Goal: Task Accomplishment & Management: Manage account settings

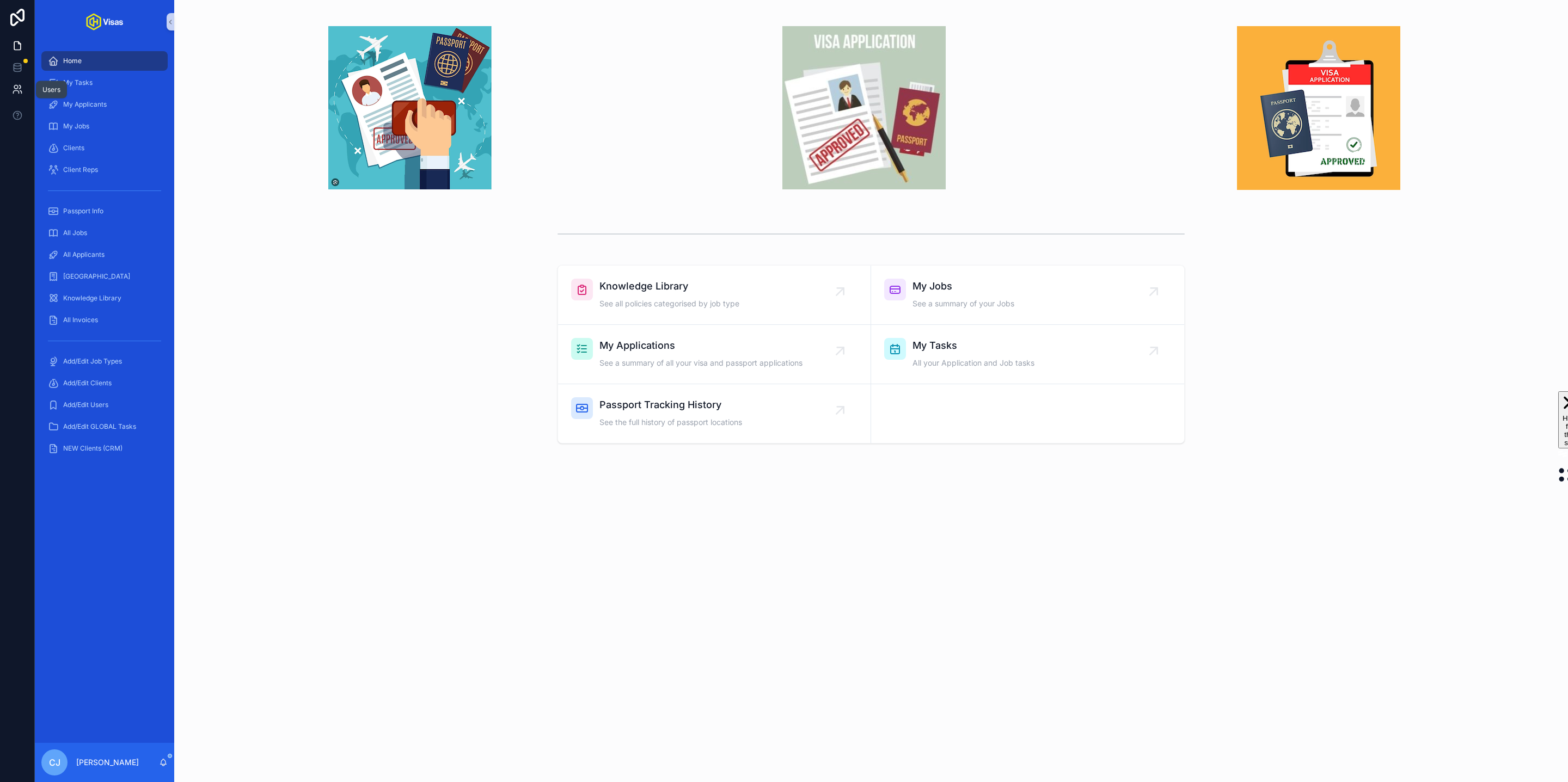
click at [18, 84] on icon at bounding box center [17, 88] width 11 height 11
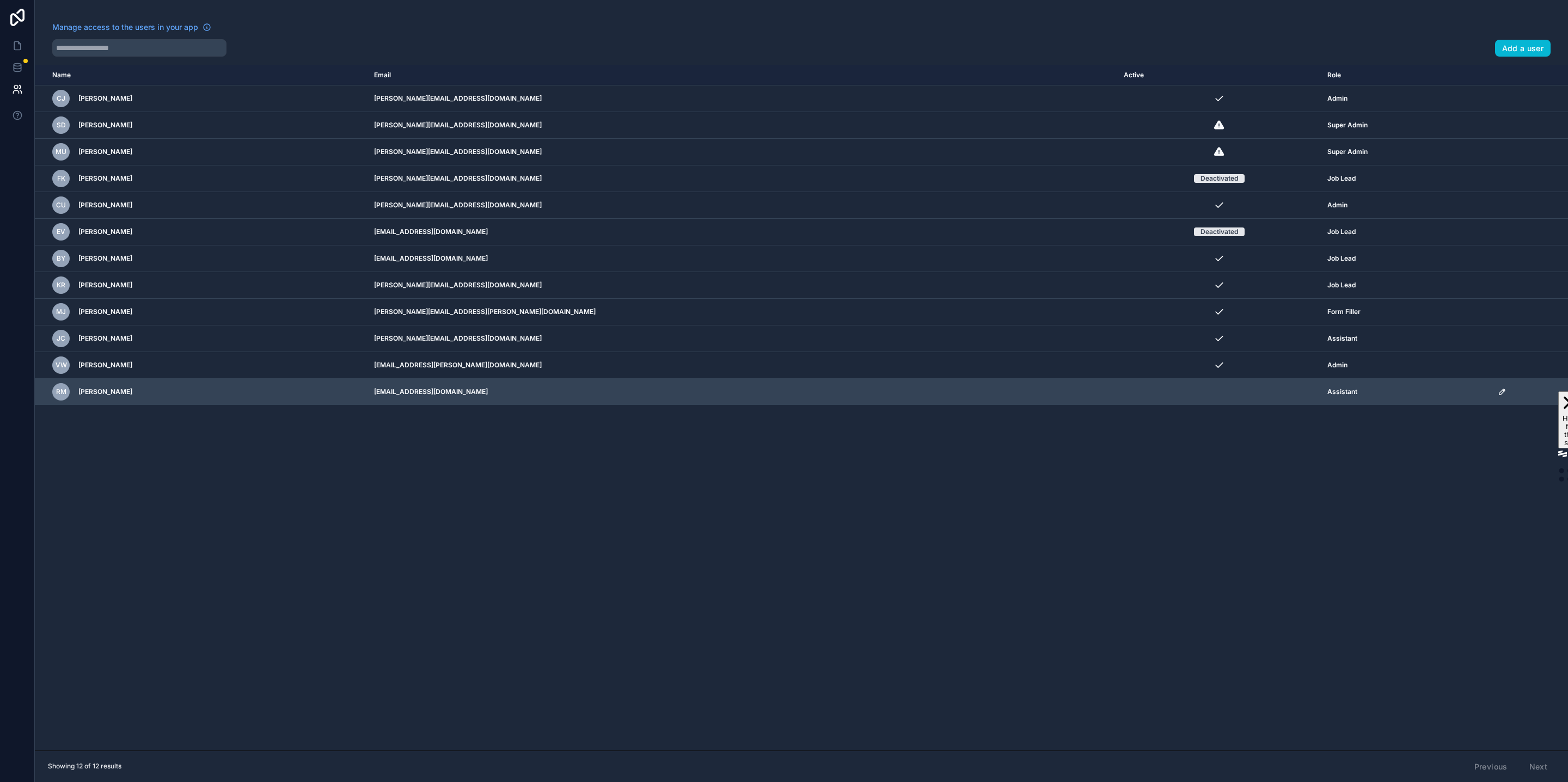
click at [1498, 396] on icon "scrollable content" at bounding box center [1502, 392] width 8 height 8
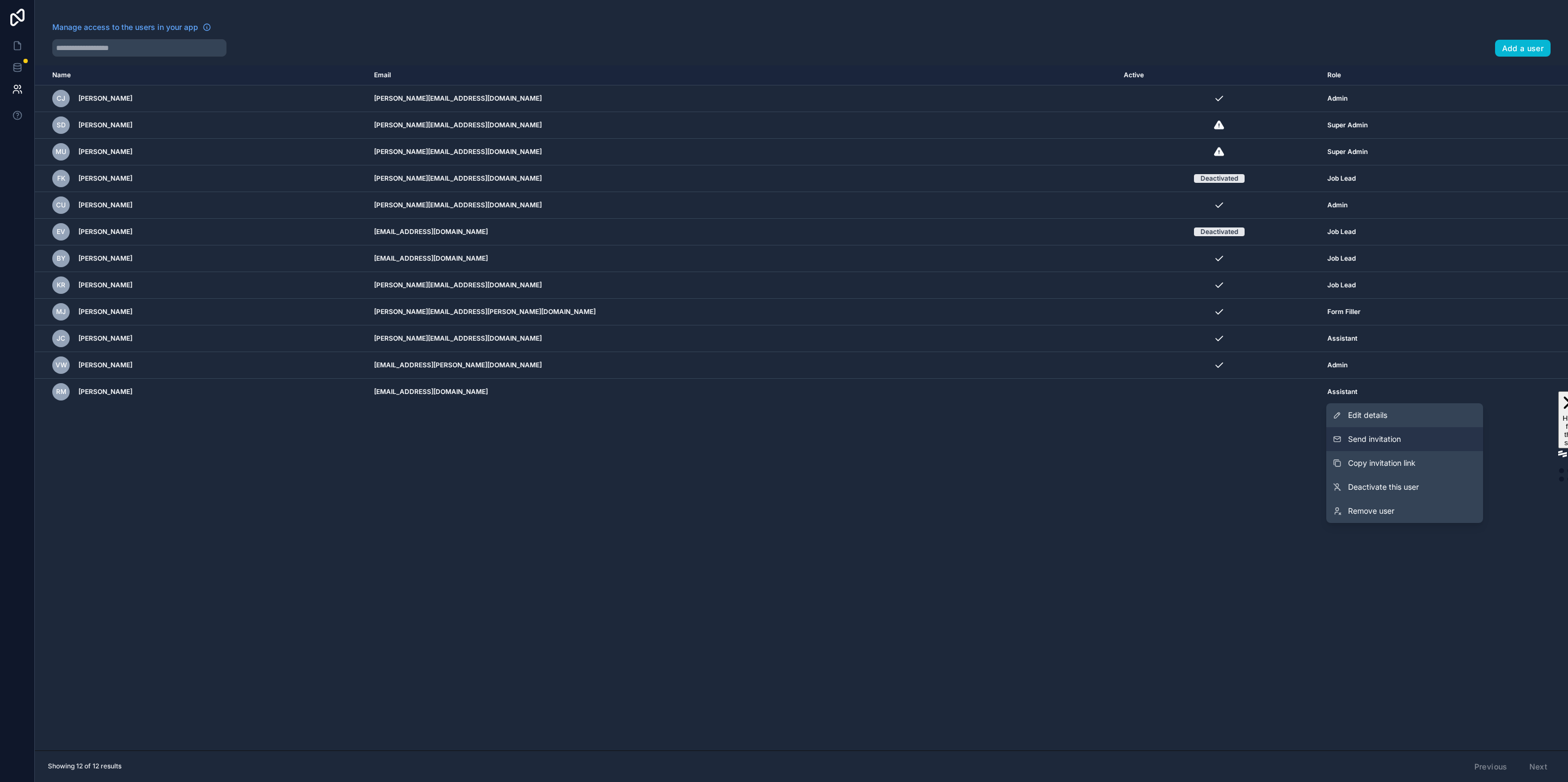
click at [1406, 447] on button "Send invitation" at bounding box center [1405, 439] width 157 height 24
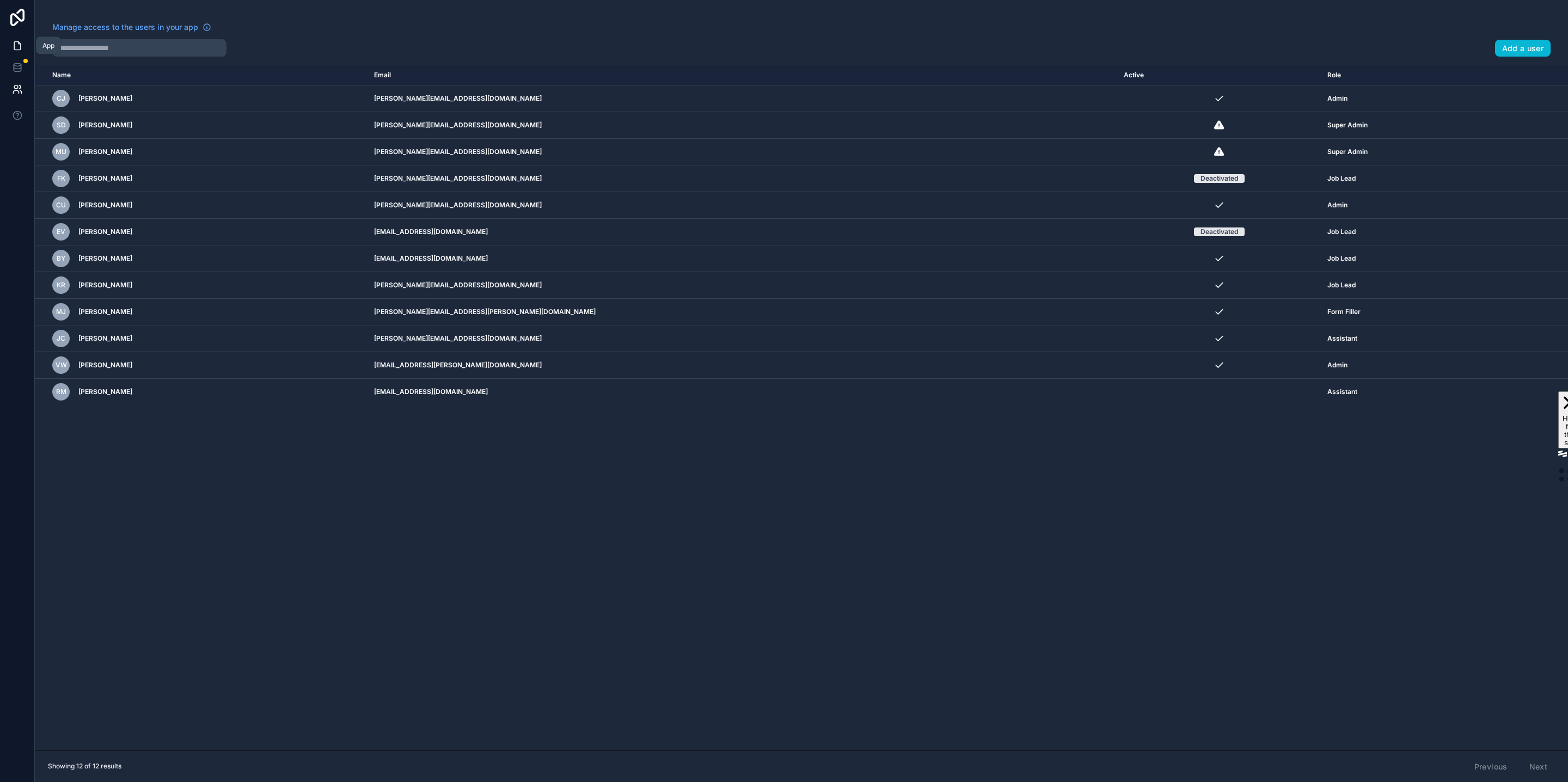
click at [16, 46] on icon at bounding box center [17, 45] width 11 height 11
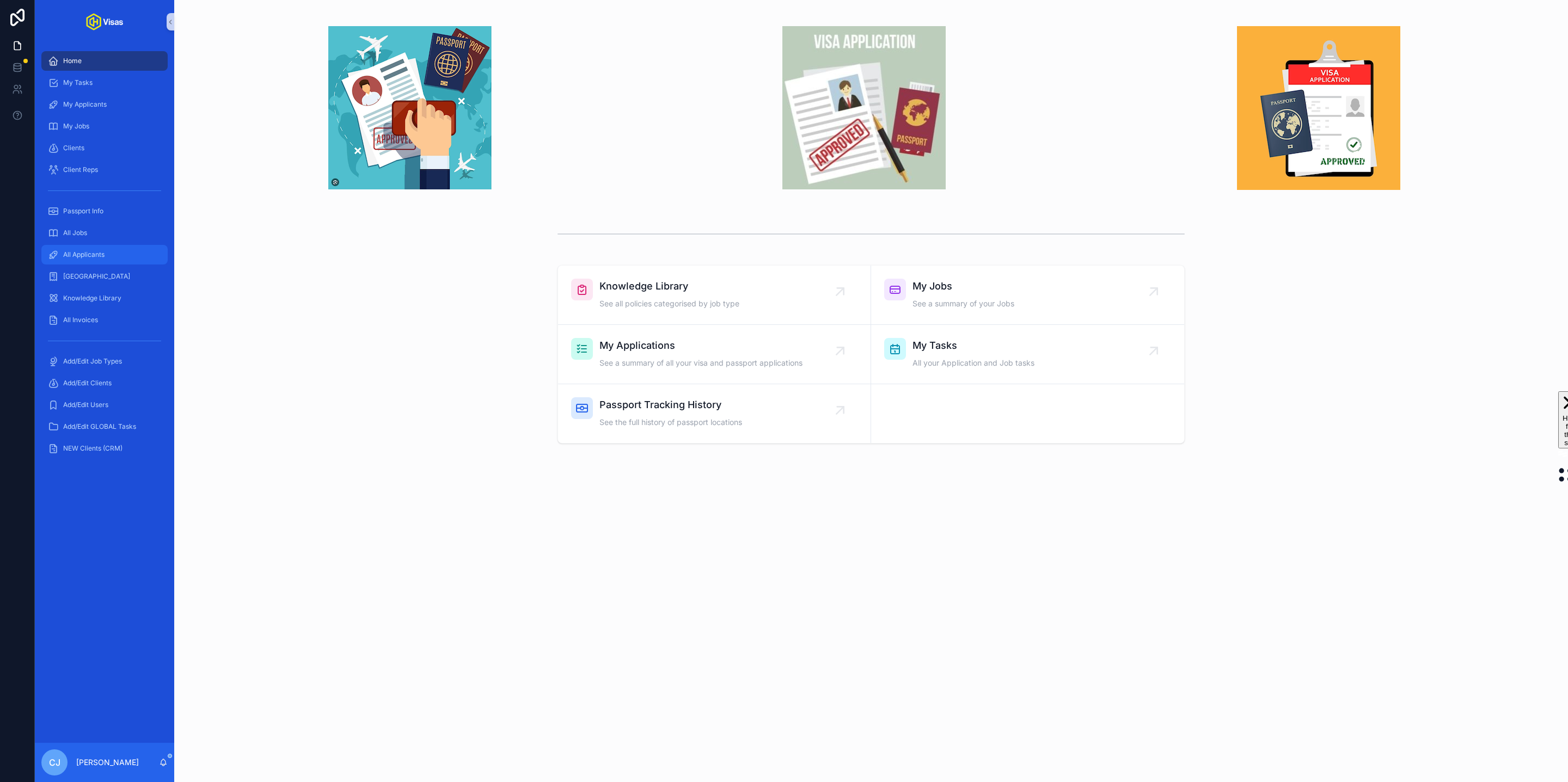
click at [112, 255] on div "All Applicants" at bounding box center [105, 255] width 113 height 18
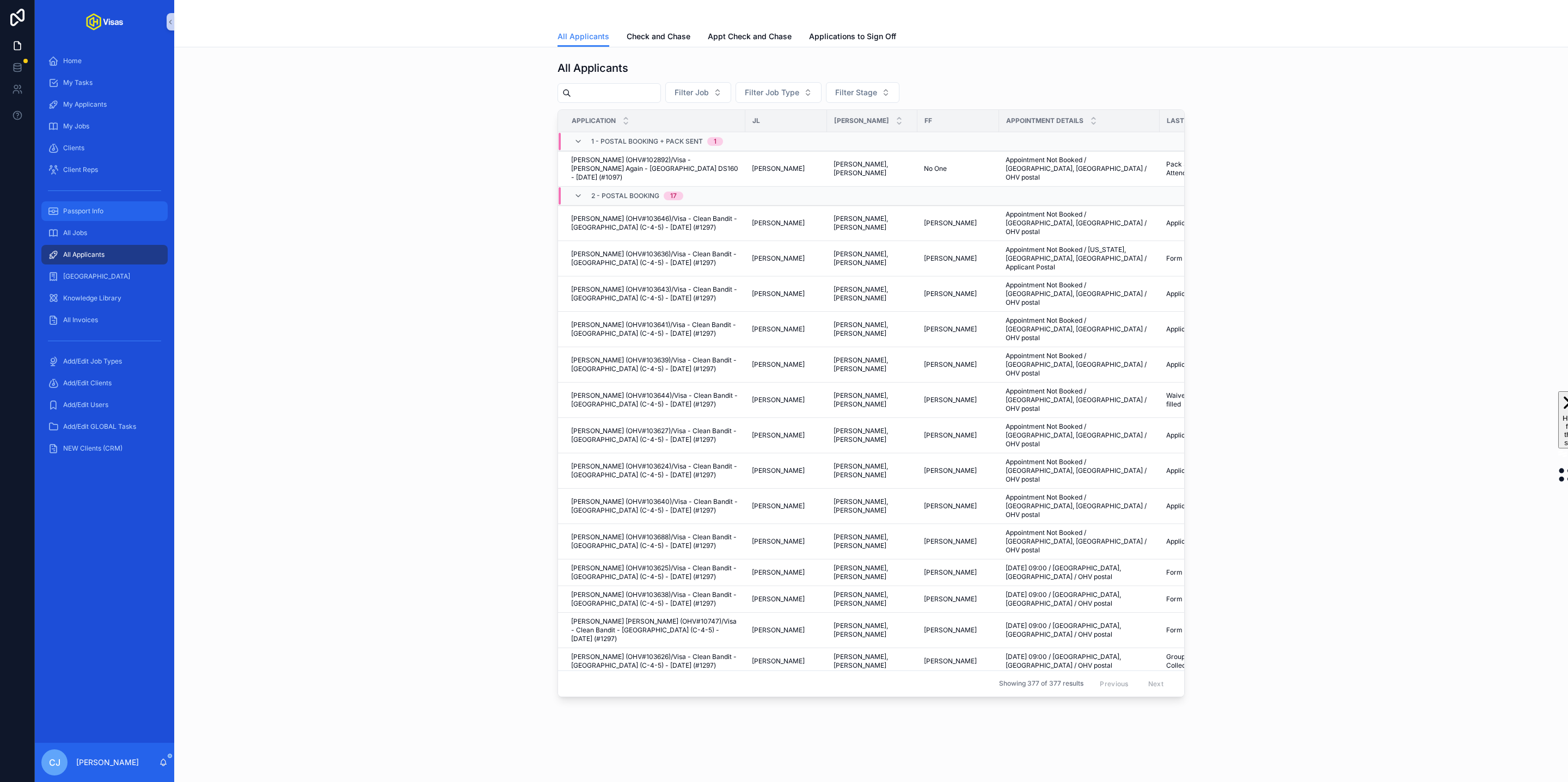
click at [68, 212] on span "Passport Info" at bounding box center [83, 211] width 40 height 8
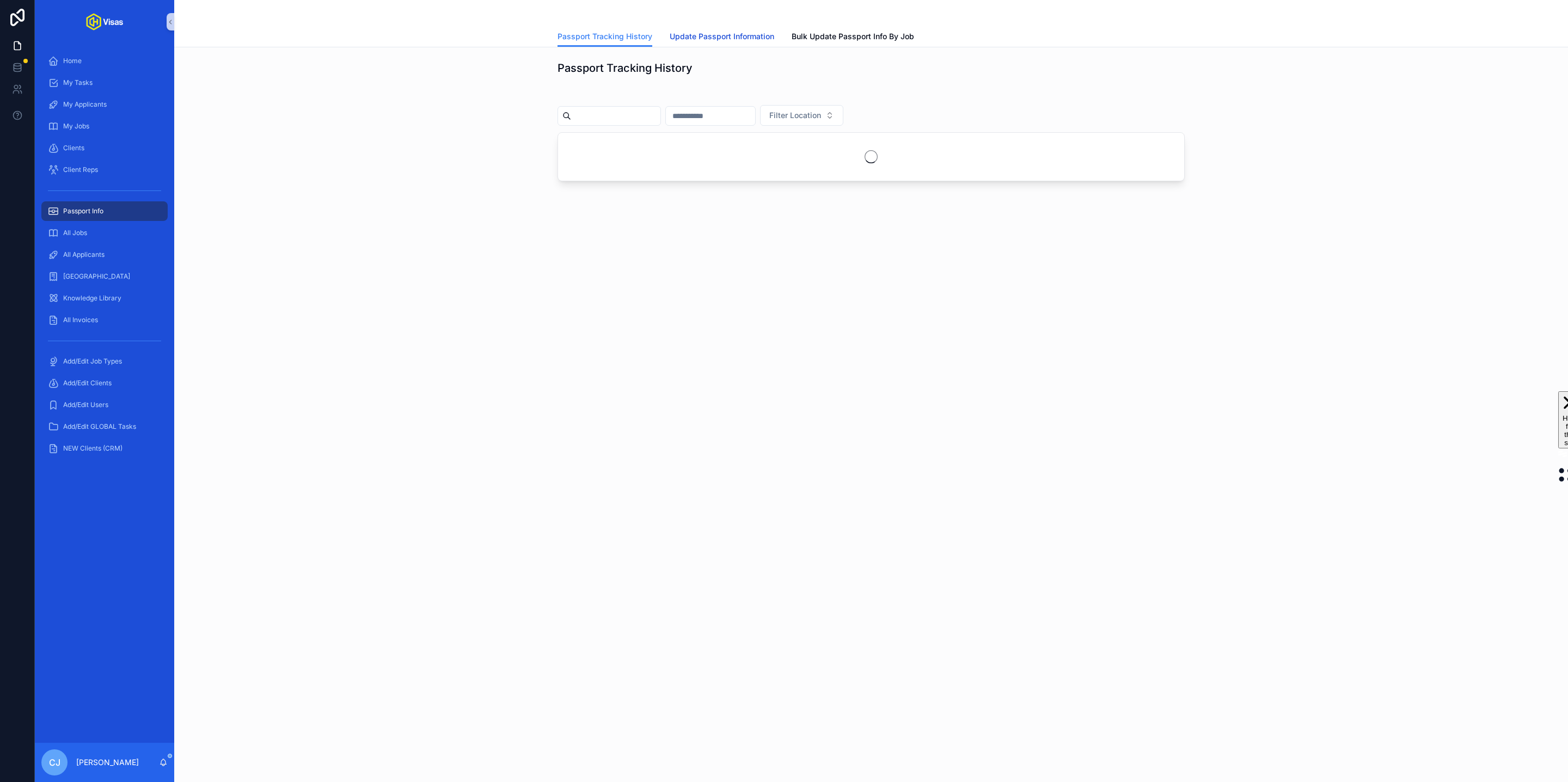
click at [706, 45] on link "Update Passport Information" at bounding box center [722, 38] width 105 height 22
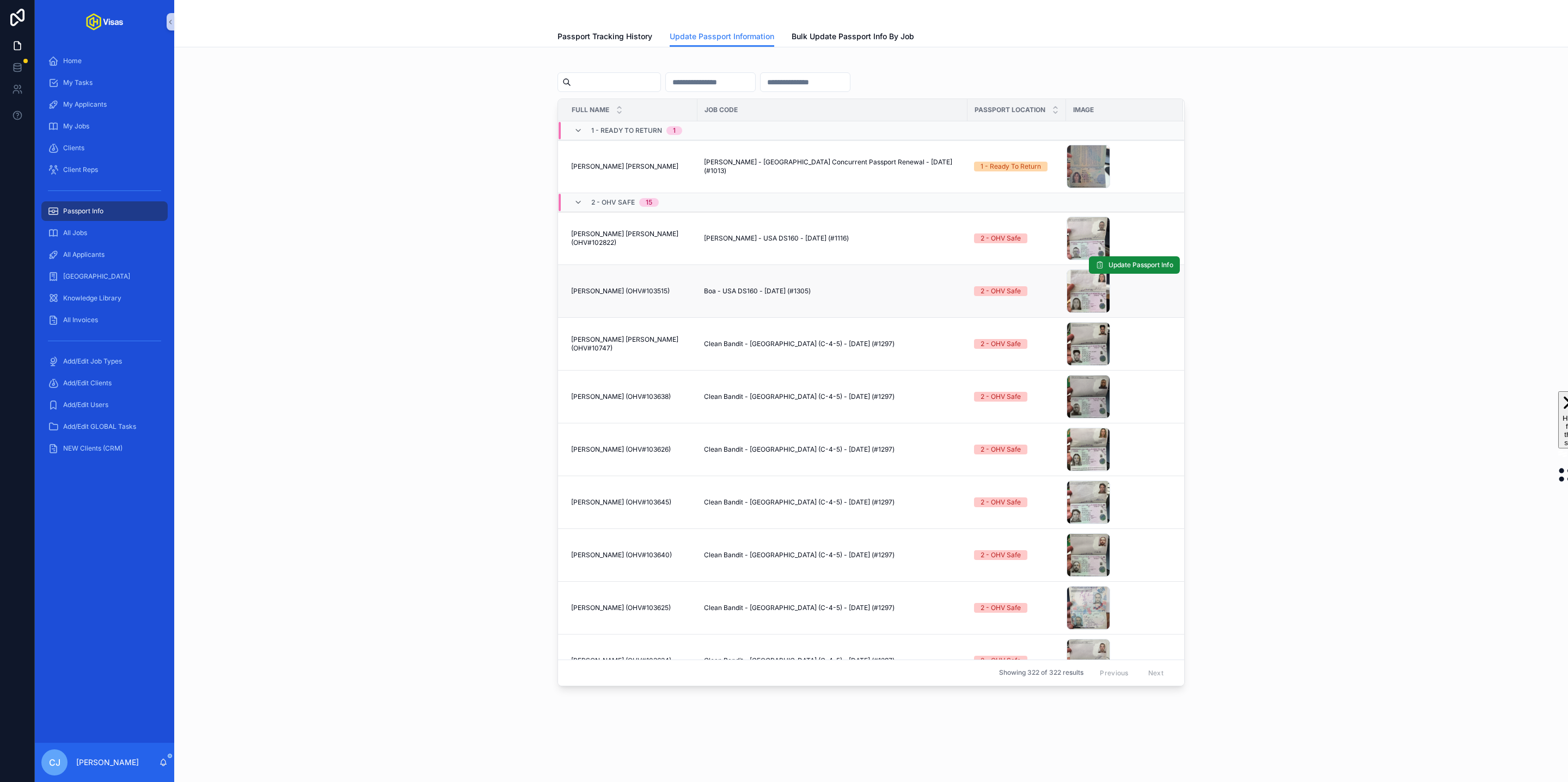
click at [802, 290] on span "Boa - USA DS160 - [DATE] (#1305)" at bounding box center [757, 291] width 107 height 8
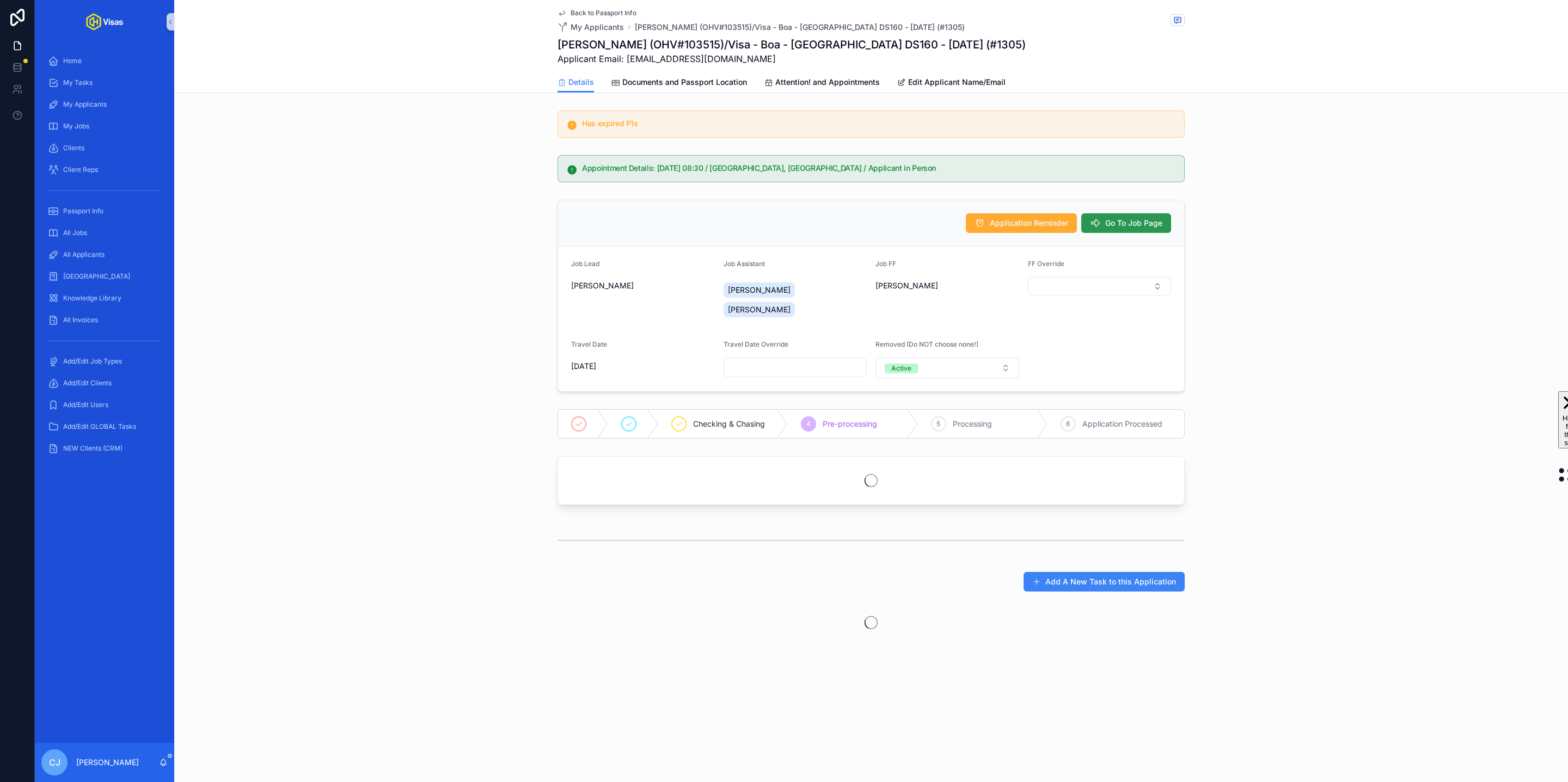
click at [1150, 227] on span "Go To Job Page" at bounding box center [1133, 223] width 57 height 11
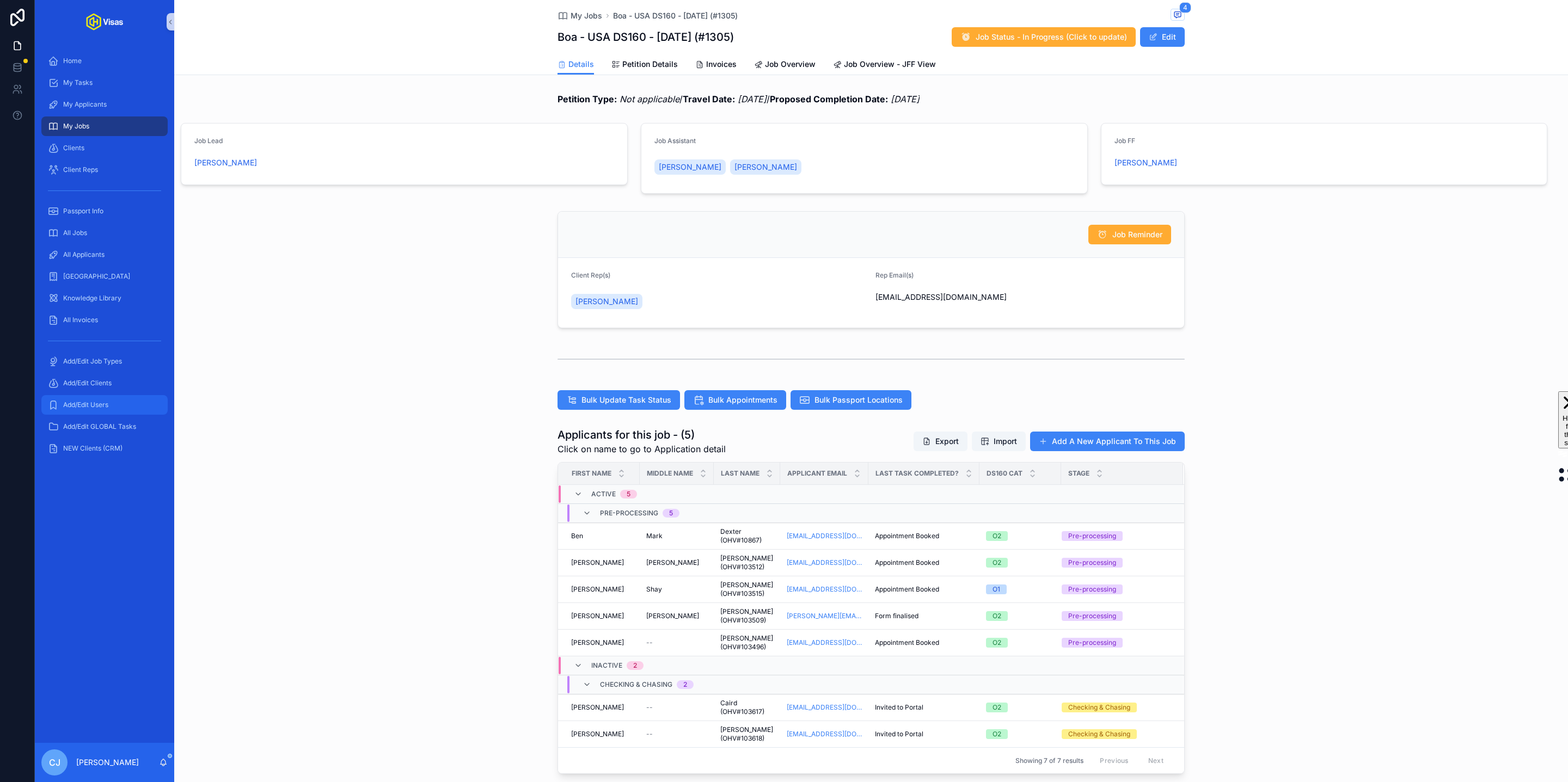
click at [106, 401] on span "Add/Edit Users" at bounding box center [86, 405] width 45 height 8
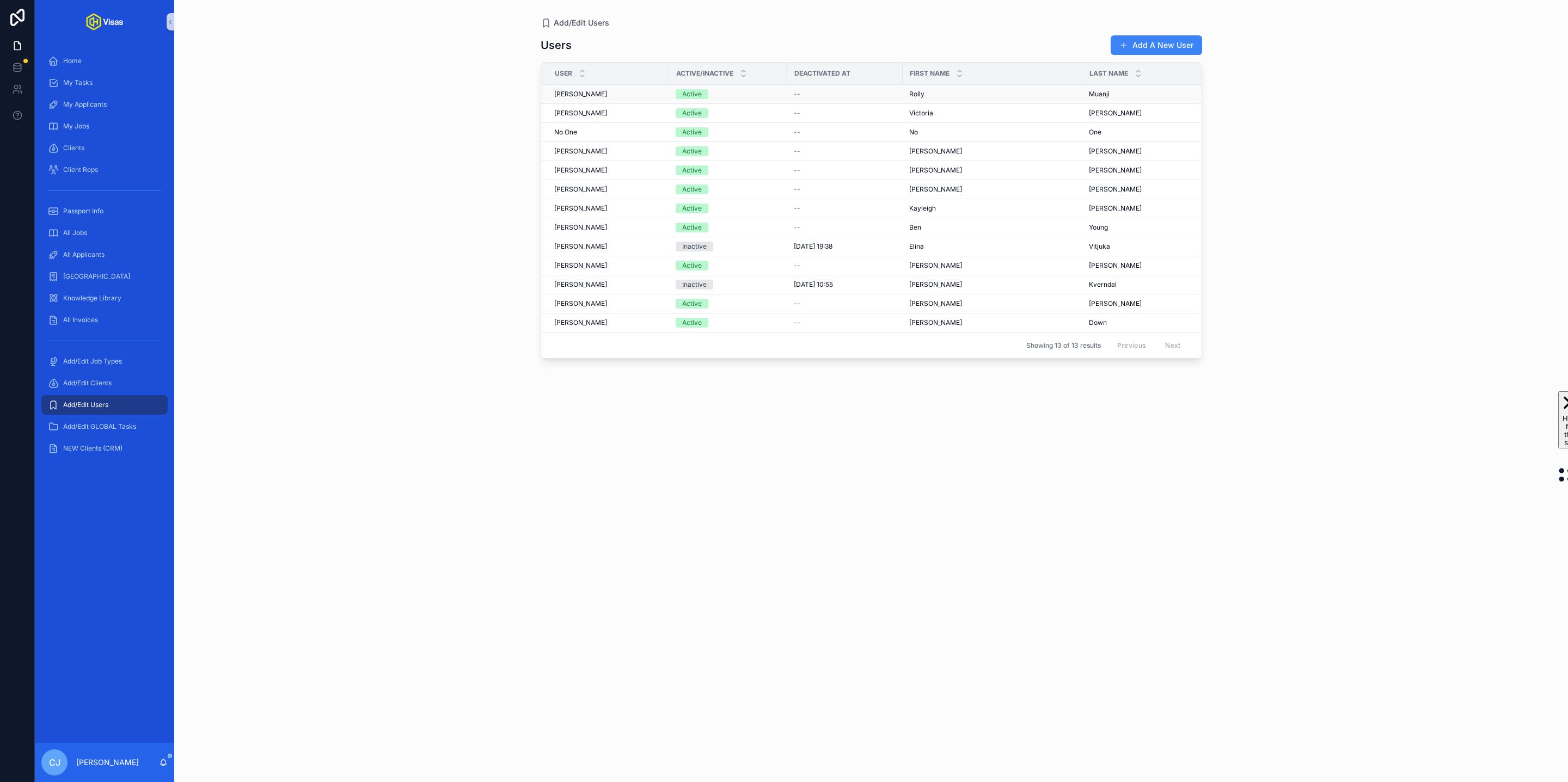
click at [1087, 100] on td "[PERSON_NAME]" at bounding box center [1150, 94] width 136 height 19
click at [1100, 96] on span "Muanji" at bounding box center [1099, 94] width 21 height 8
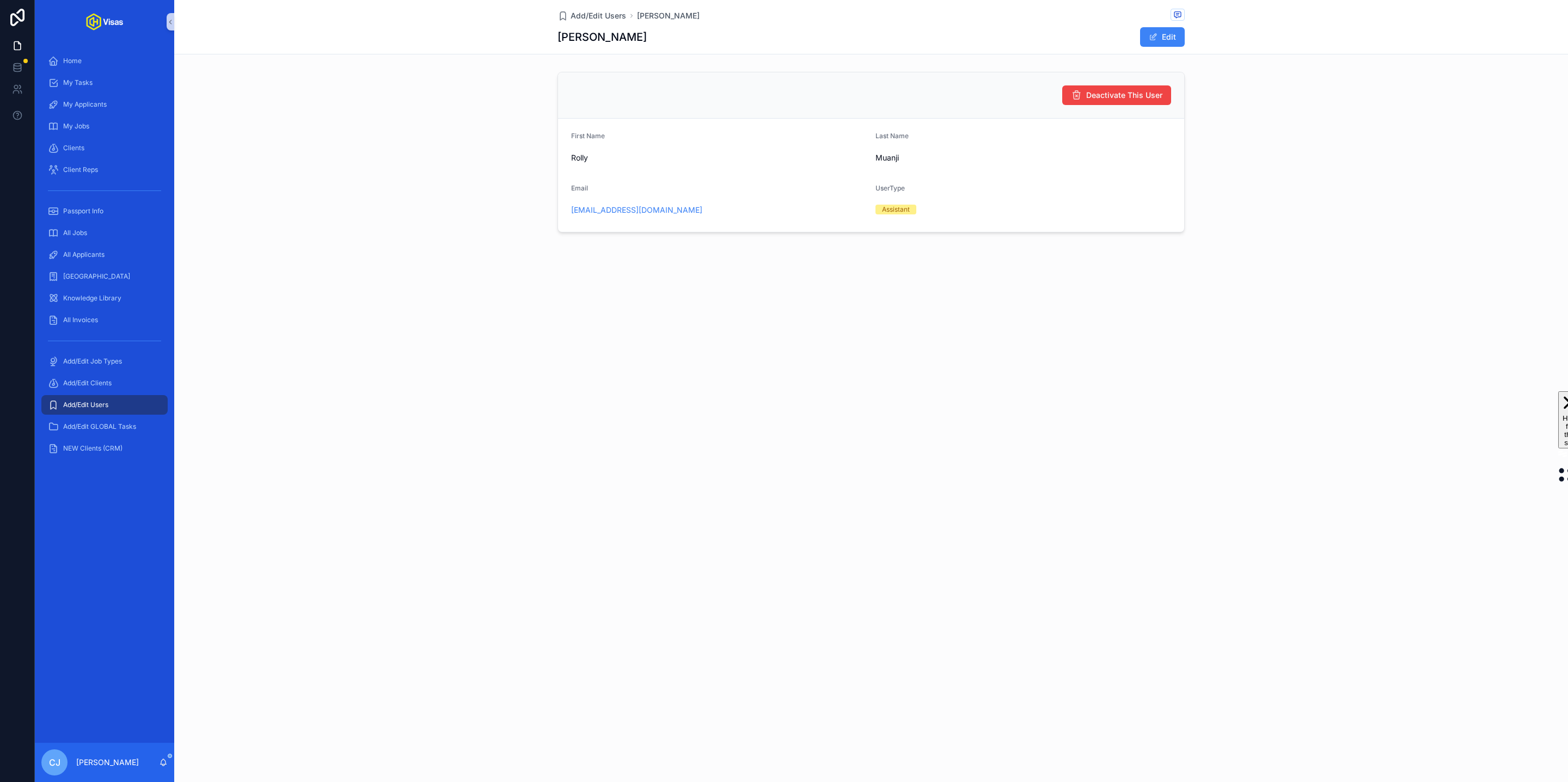
click at [898, 210] on div "Assistant" at bounding box center [895, 209] width 28 height 10
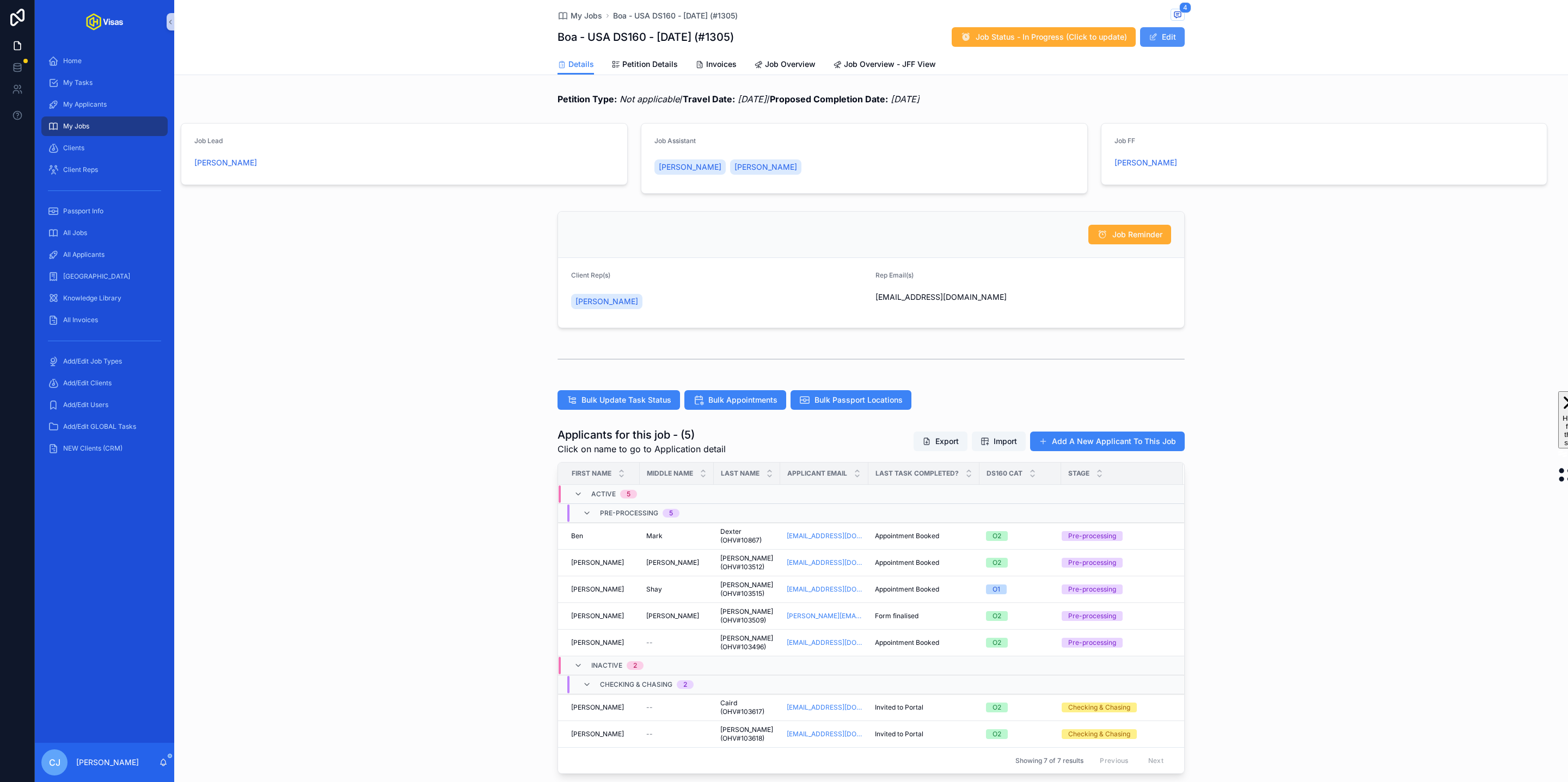
click at [1152, 32] on button "Edit" at bounding box center [1162, 37] width 45 height 20
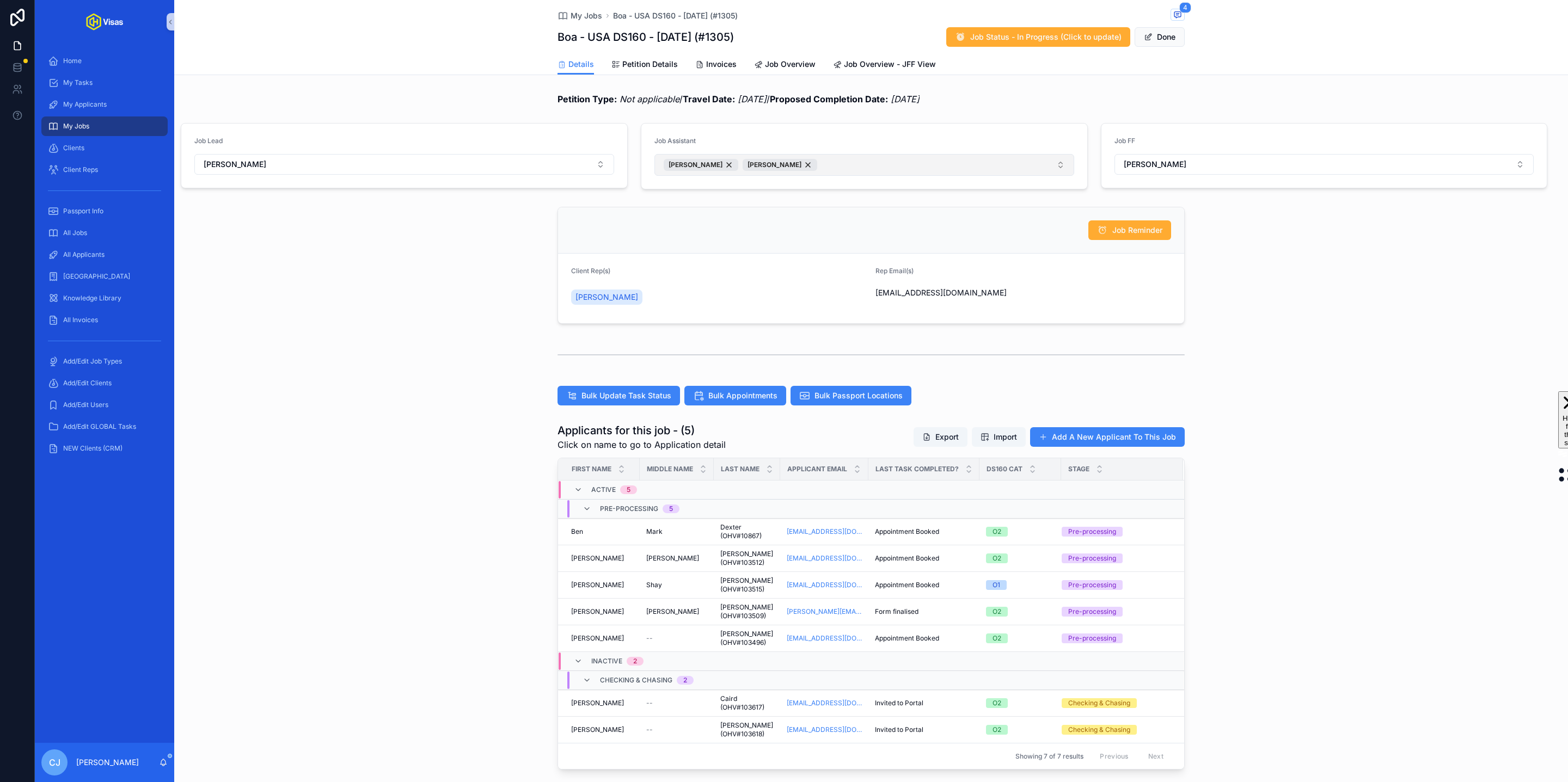
click at [881, 164] on button "[PERSON_NAME] [PERSON_NAME]" at bounding box center [864, 165] width 420 height 22
type input "*****"
click at [689, 216] on span "[PERSON_NAME]" at bounding box center [693, 212] width 62 height 11
click at [1128, 93] on div "Petition Type: Not applicable / Travel Date: [DATE] / Proposed Completion Date:…" at bounding box center [871, 99] width 627 height 13
click at [1172, 42] on button "Done" at bounding box center [1160, 37] width 50 height 20
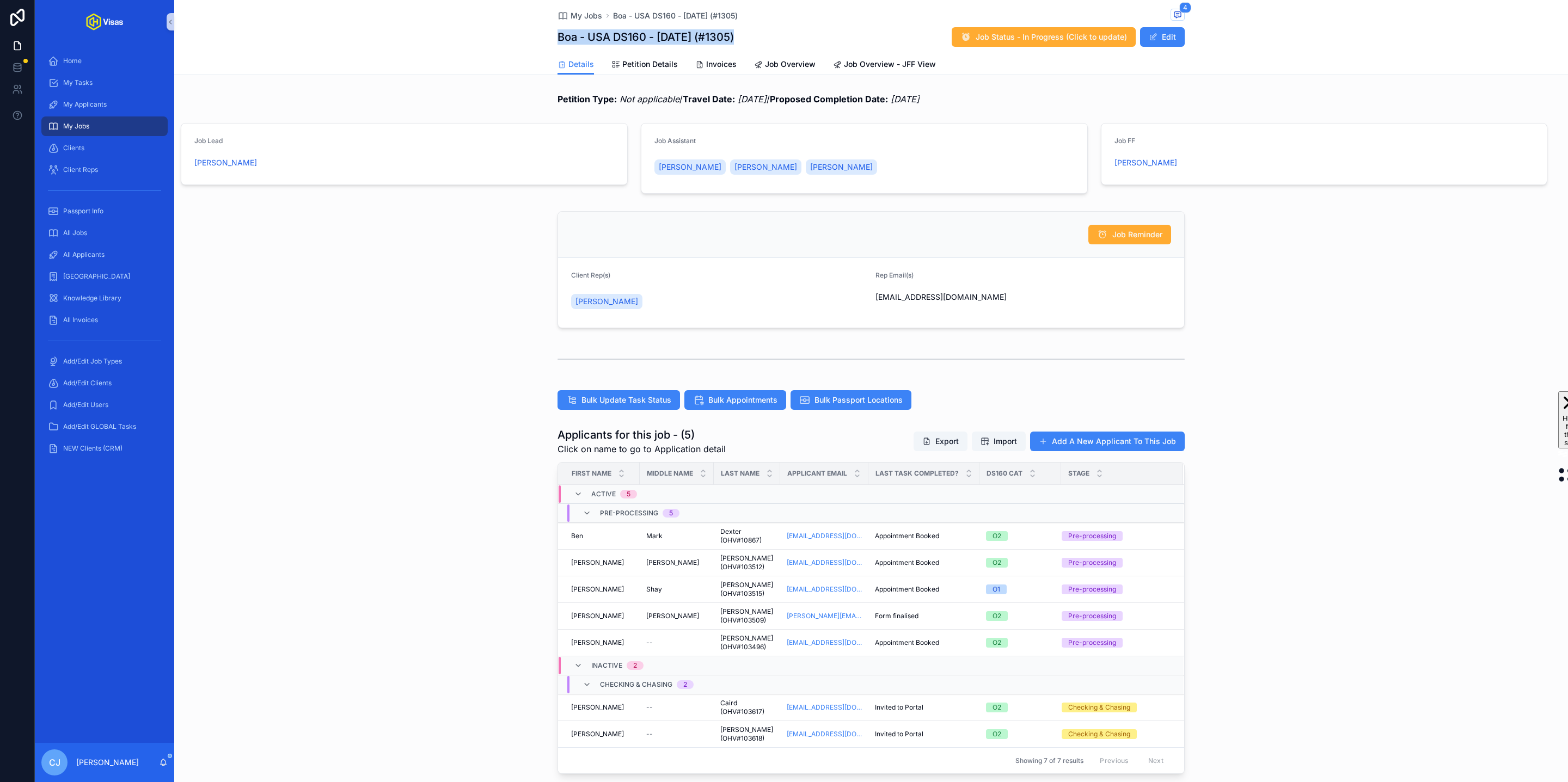
drag, startPoint x: 555, startPoint y: 37, endPoint x: 754, endPoint y: 38, distance: 199.0
click at [754, 38] on div "My Jobs Boa - [GEOGRAPHIC_DATA] DS160 - [DATE] (#1305) 4 Boa - [GEOGRAPHIC_DATA…" at bounding box center [871, 38] width 1394 height 75
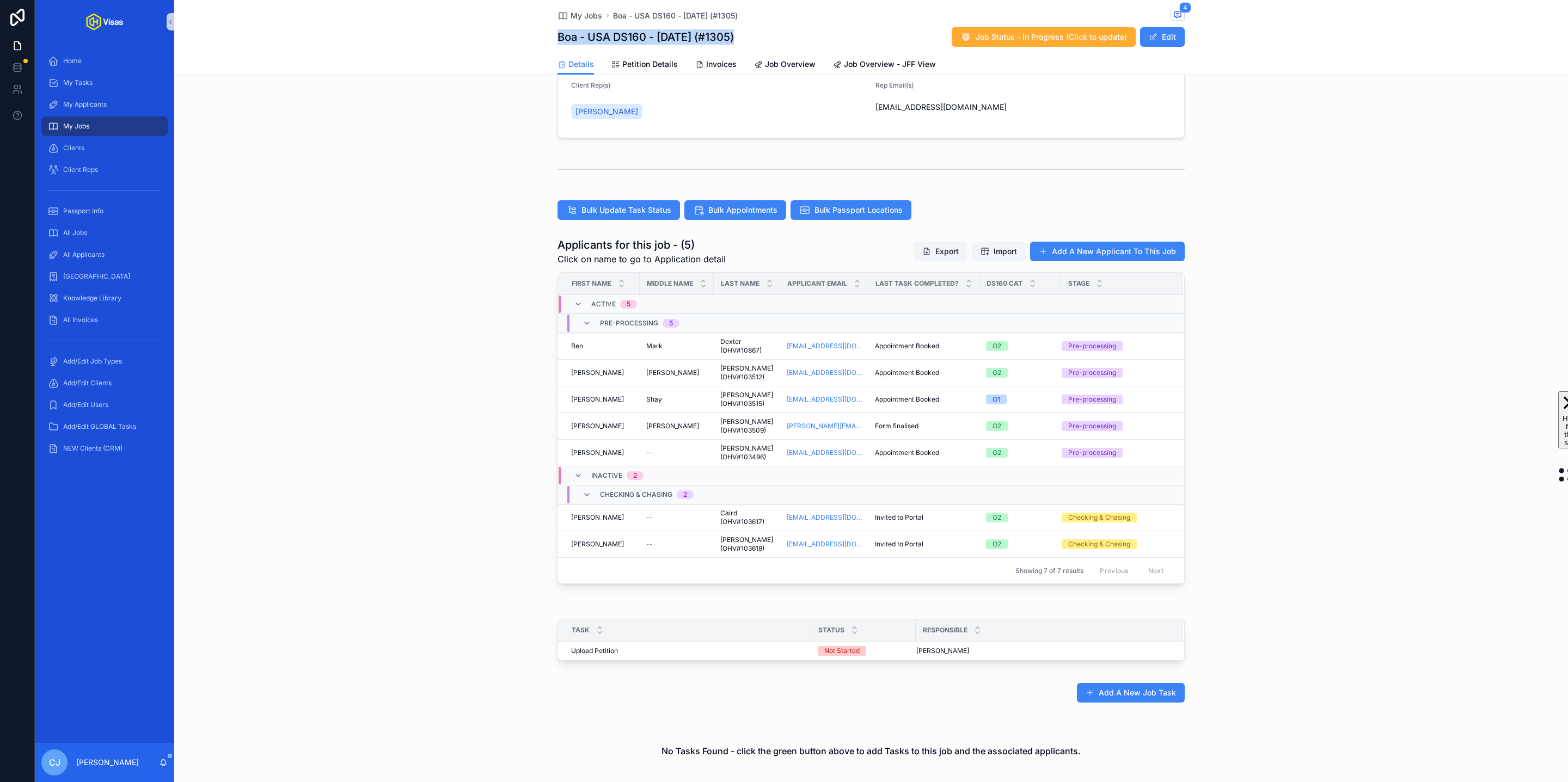
scroll to position [214, 0]
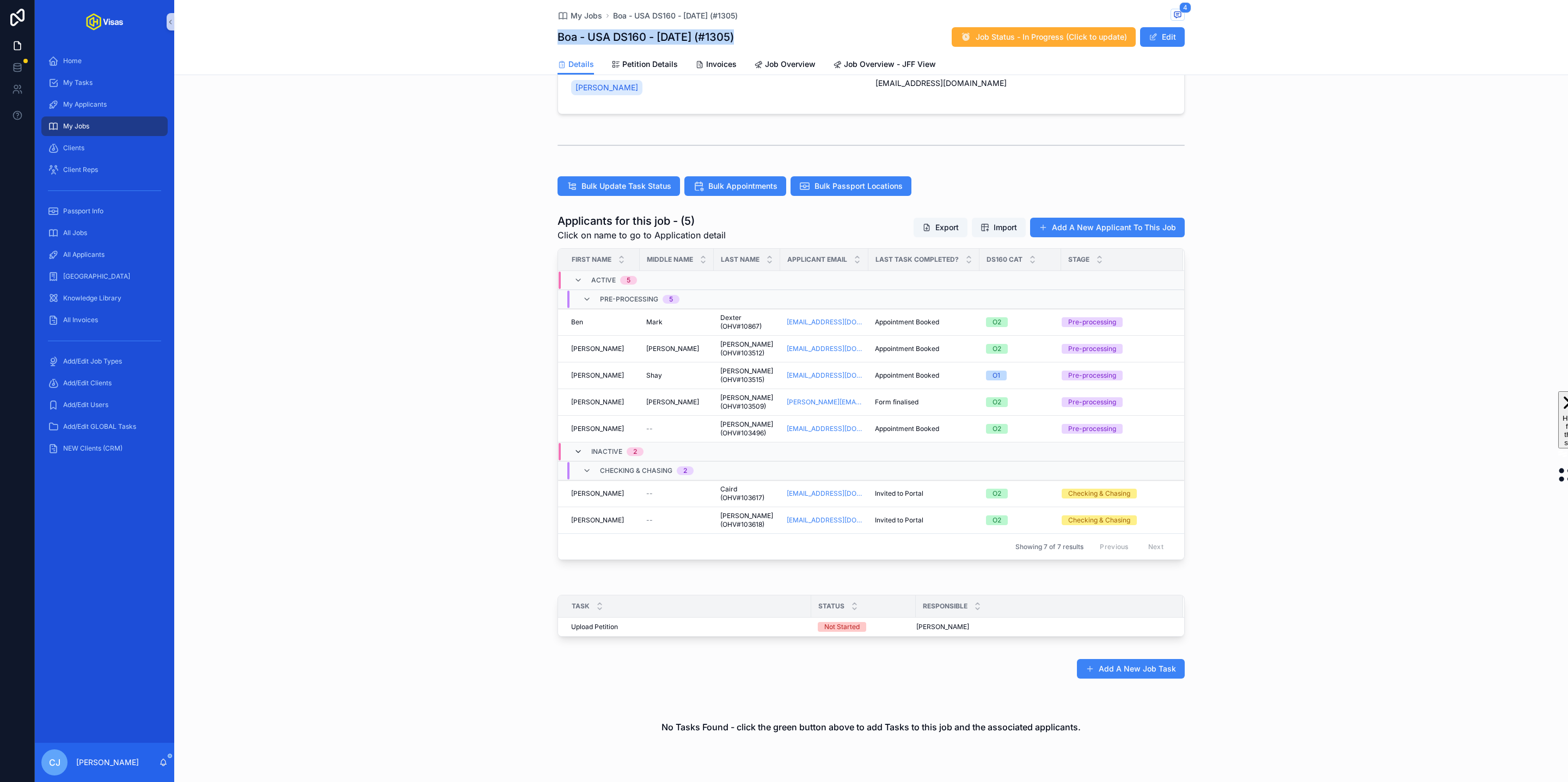
click at [578, 453] on icon "scrollable content" at bounding box center [578, 452] width 8 height 8
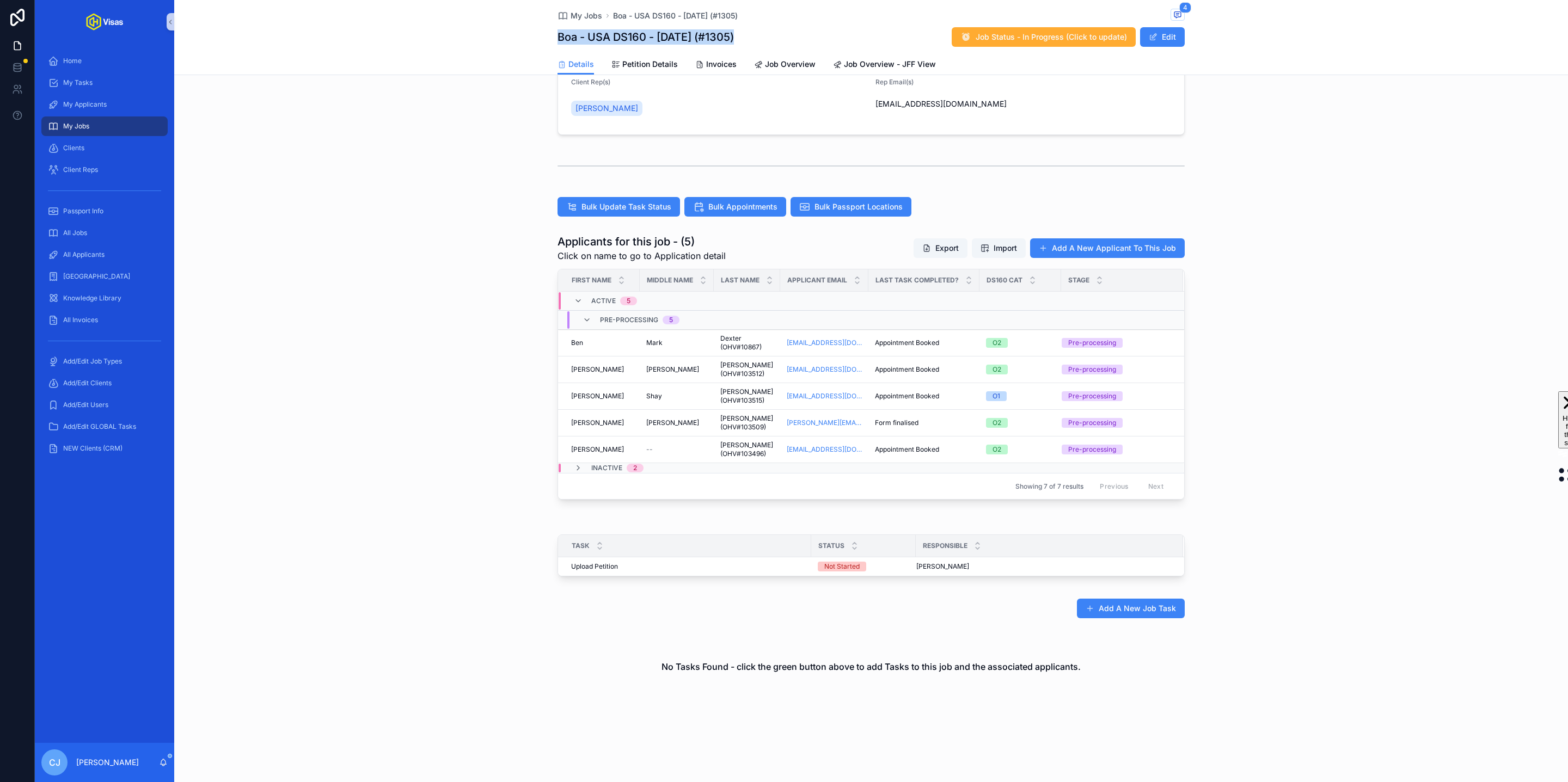
click at [64, 197] on div "scrollable content" at bounding box center [104, 190] width 126 height 18
click at [71, 207] on span "Passport Info" at bounding box center [83, 211] width 40 height 8
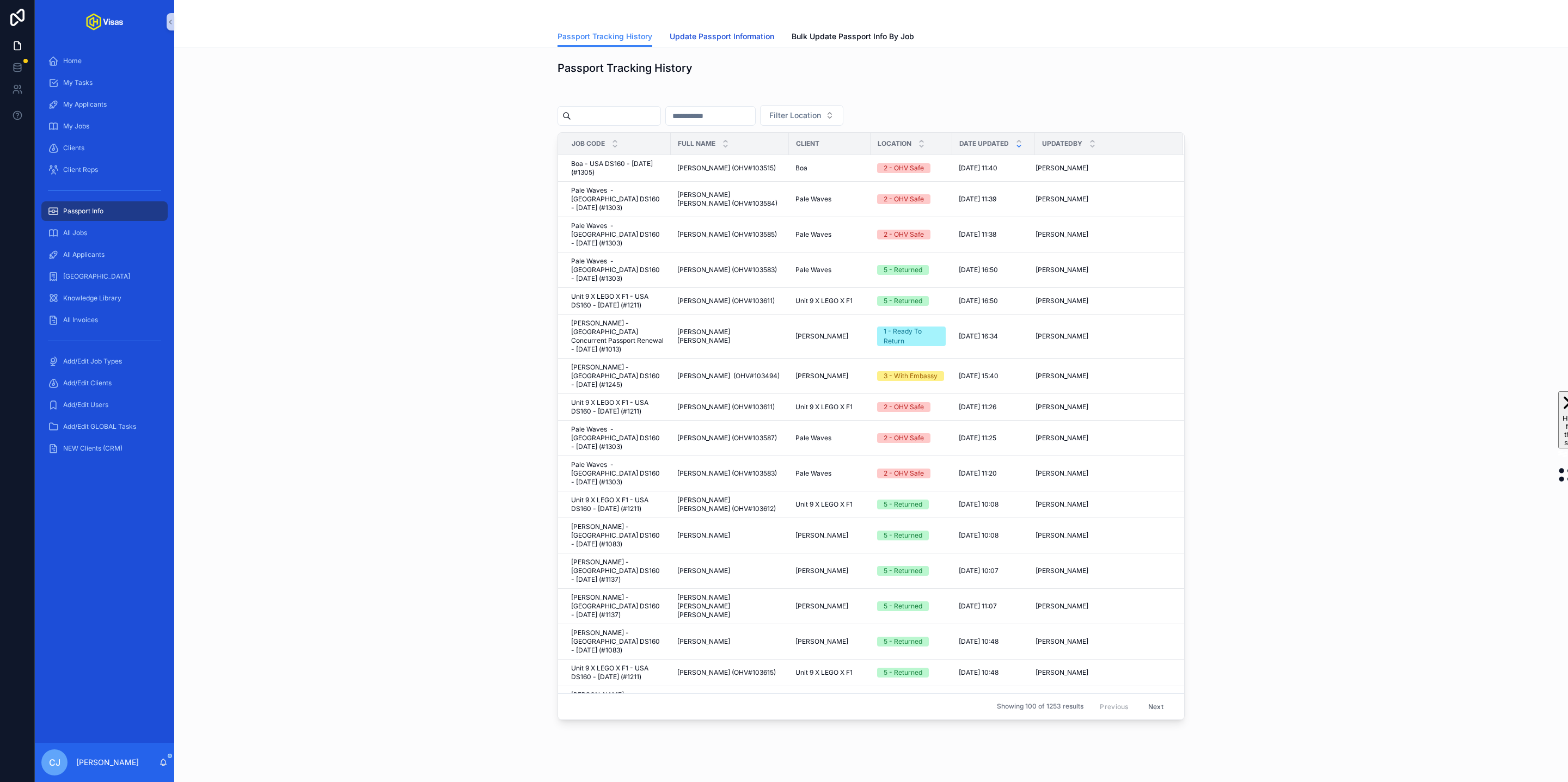
click at [711, 44] on link "Update Passport Information" at bounding box center [722, 38] width 105 height 22
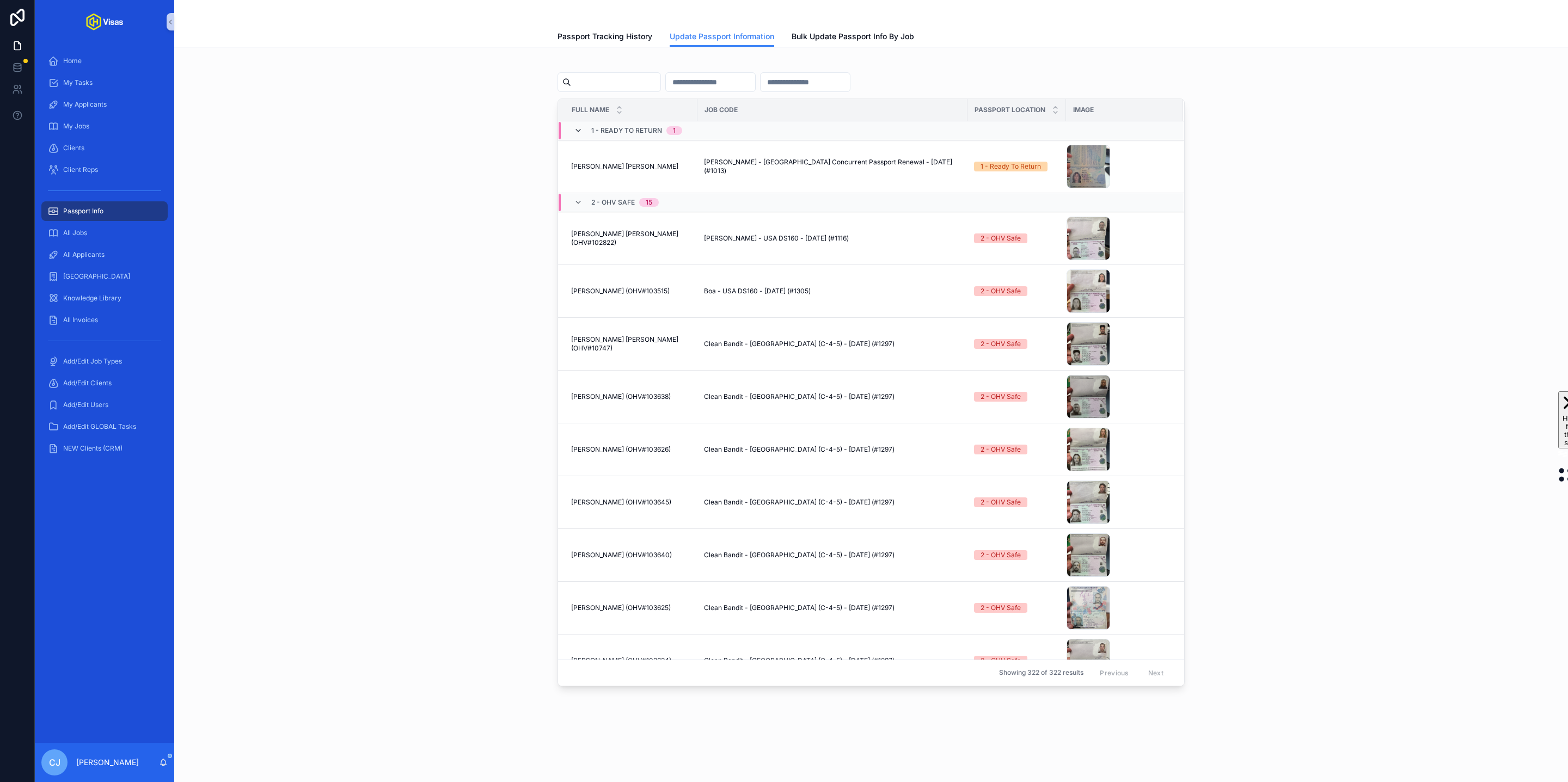
click at [574, 132] on icon "scrollable content" at bounding box center [578, 130] width 8 height 8
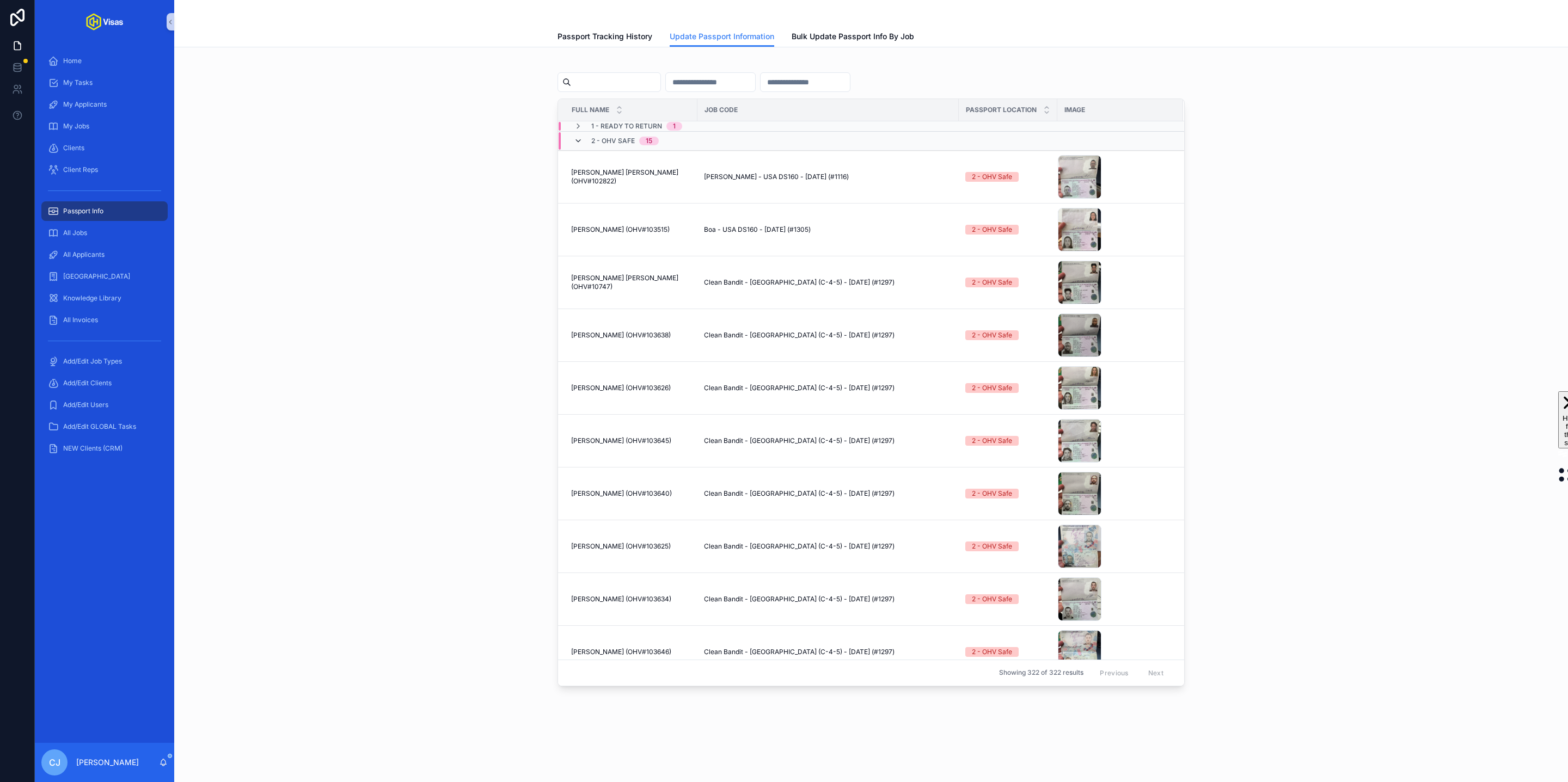
click at [576, 141] on icon "scrollable content" at bounding box center [578, 141] width 8 height 8
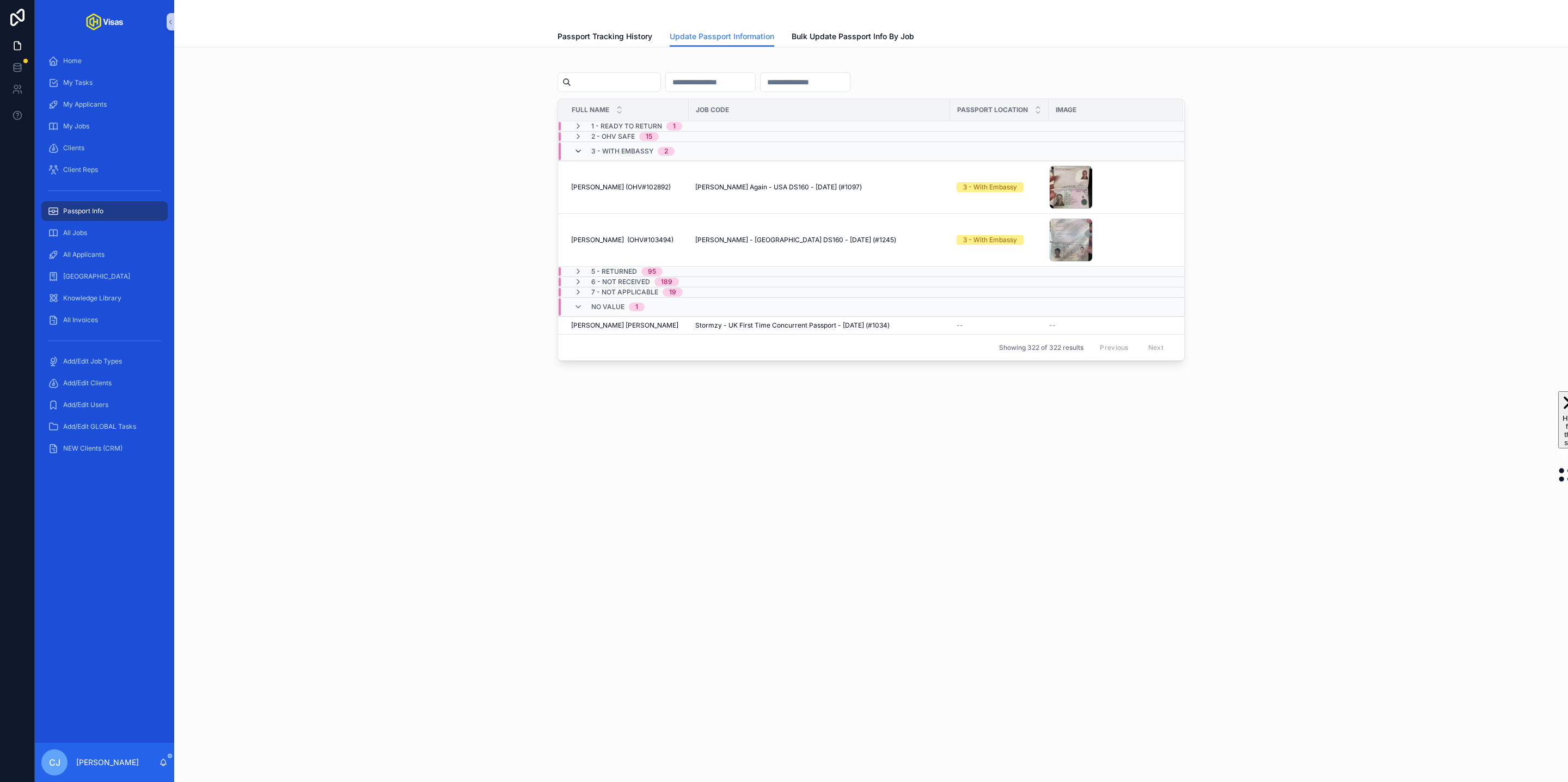
click at [577, 152] on icon "scrollable content" at bounding box center [578, 151] width 8 height 8
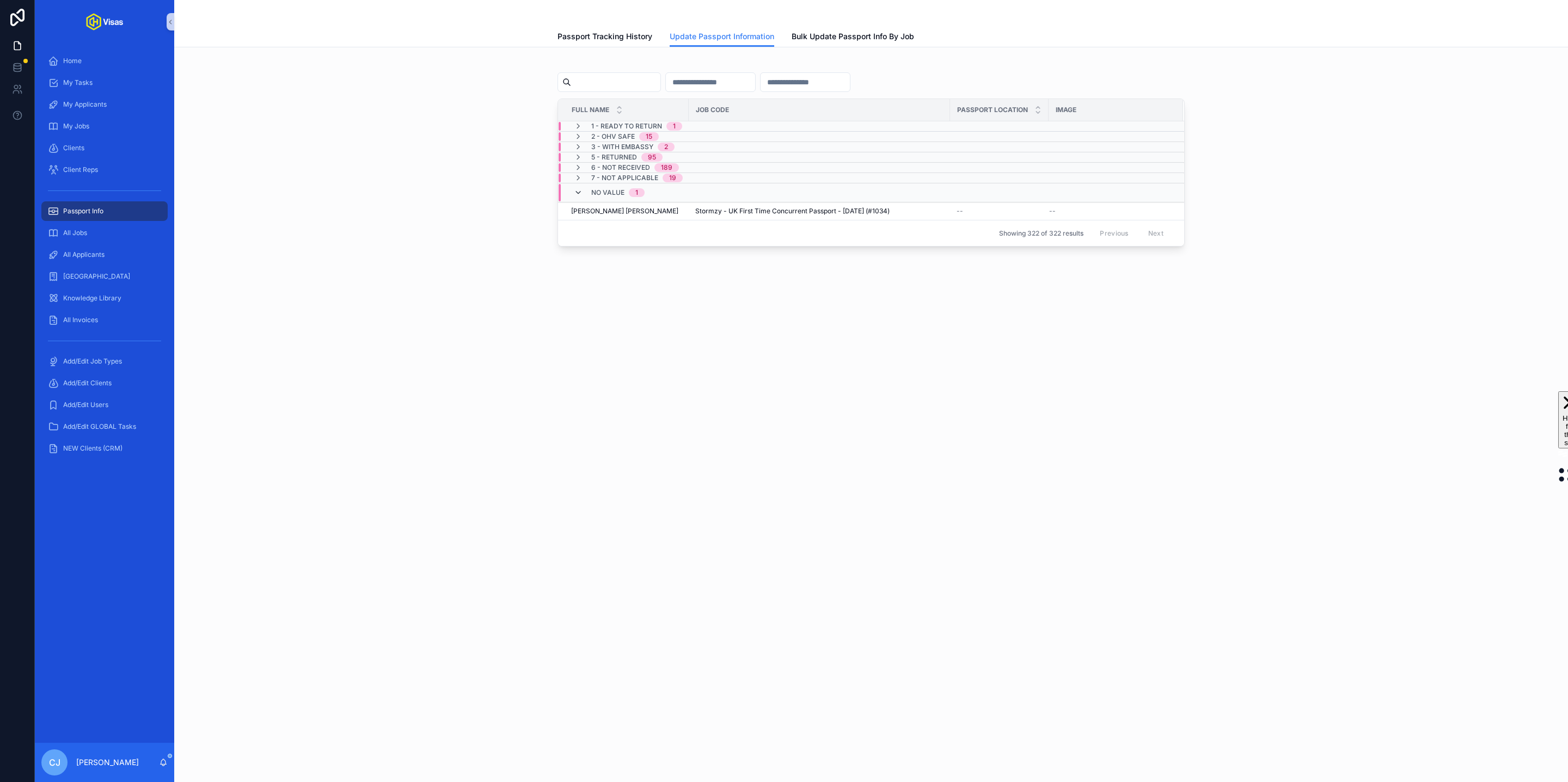
click at [578, 195] on icon "scrollable content" at bounding box center [578, 192] width 8 height 8
click at [579, 180] on icon "scrollable content" at bounding box center [578, 178] width 8 height 8
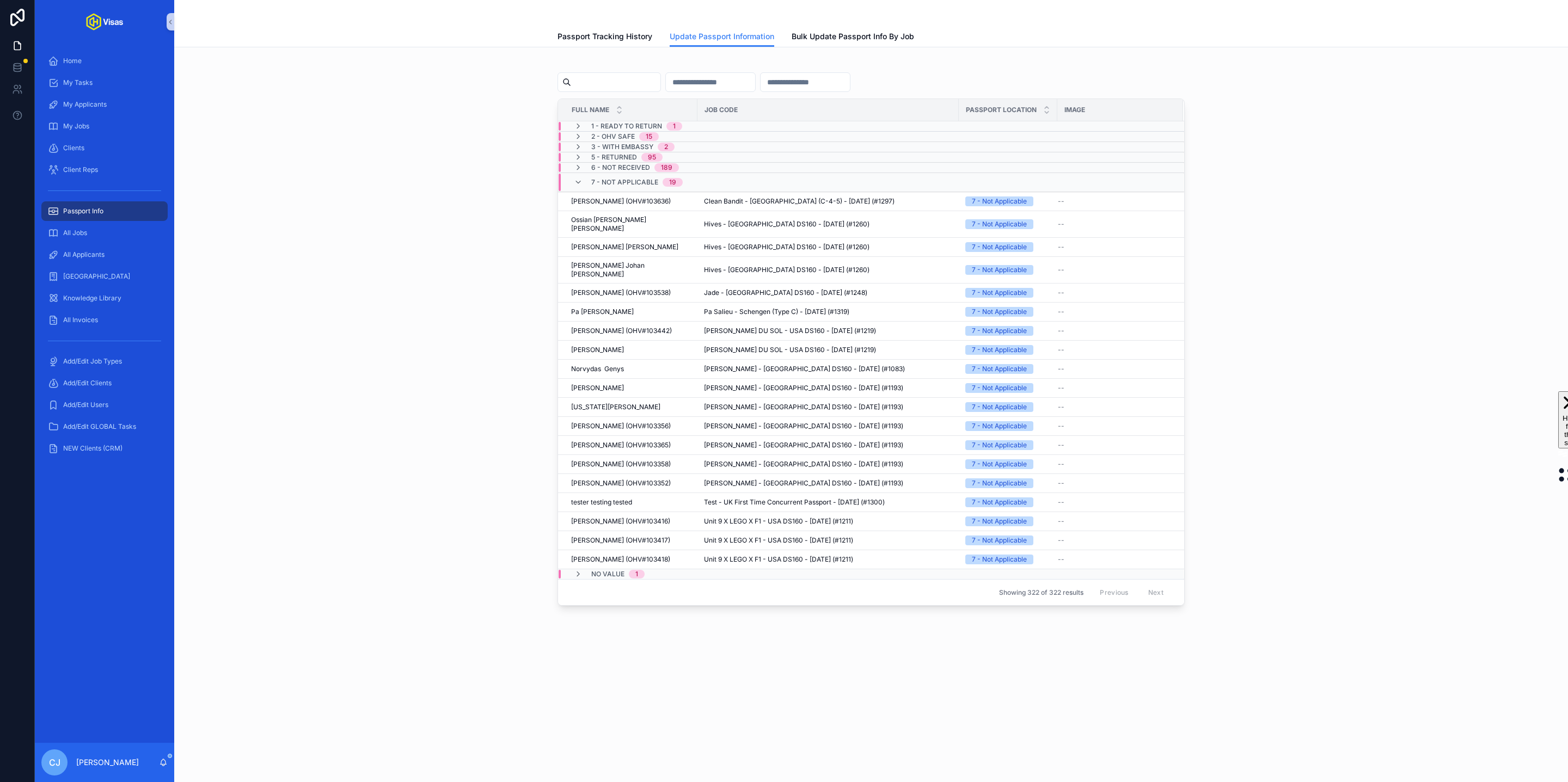
click at [578, 190] on div "7 - Not Applicable 19" at bounding box center [629, 182] width 109 height 18
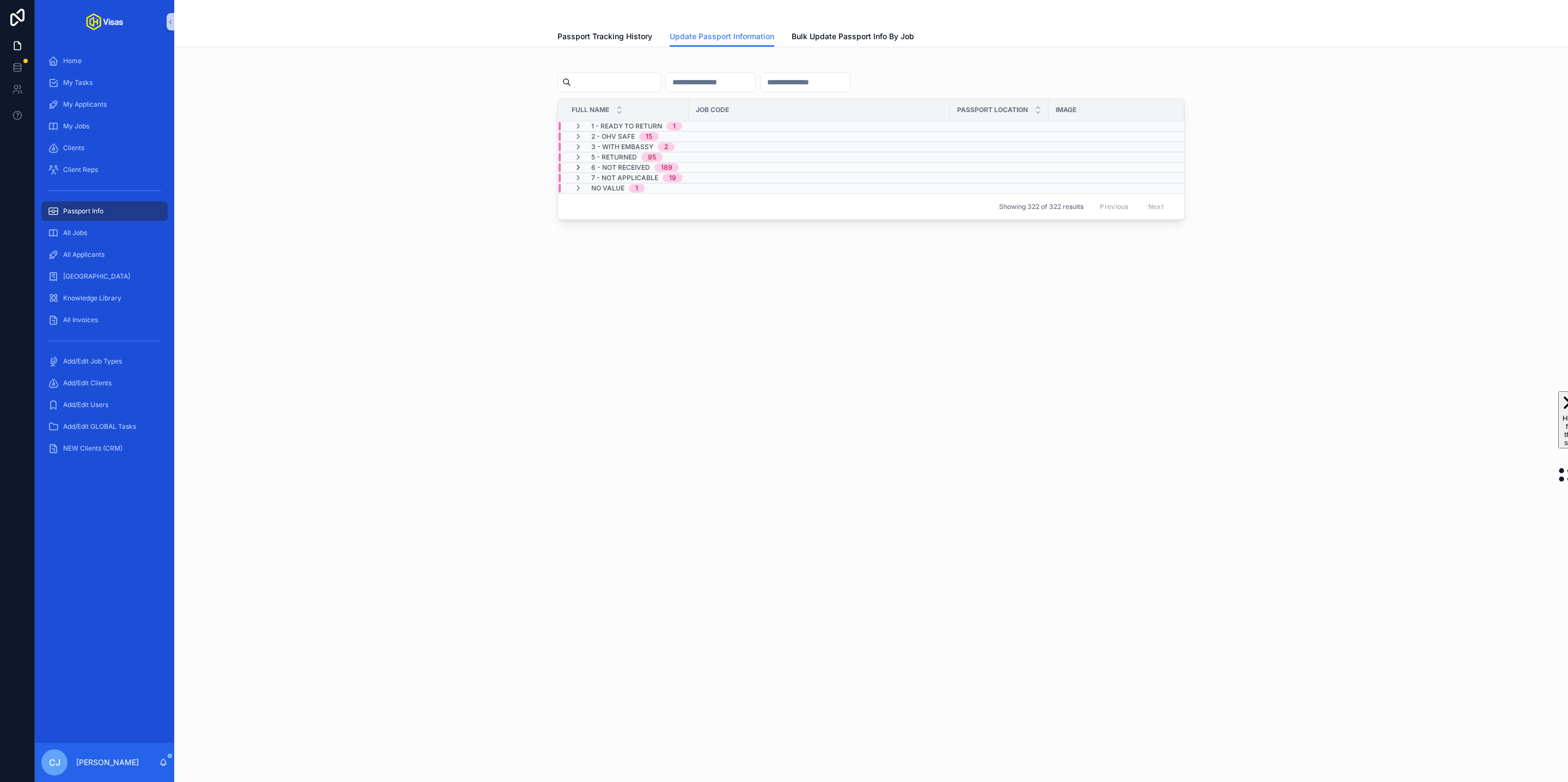
click at [576, 168] on icon "scrollable content" at bounding box center [578, 168] width 8 height 8
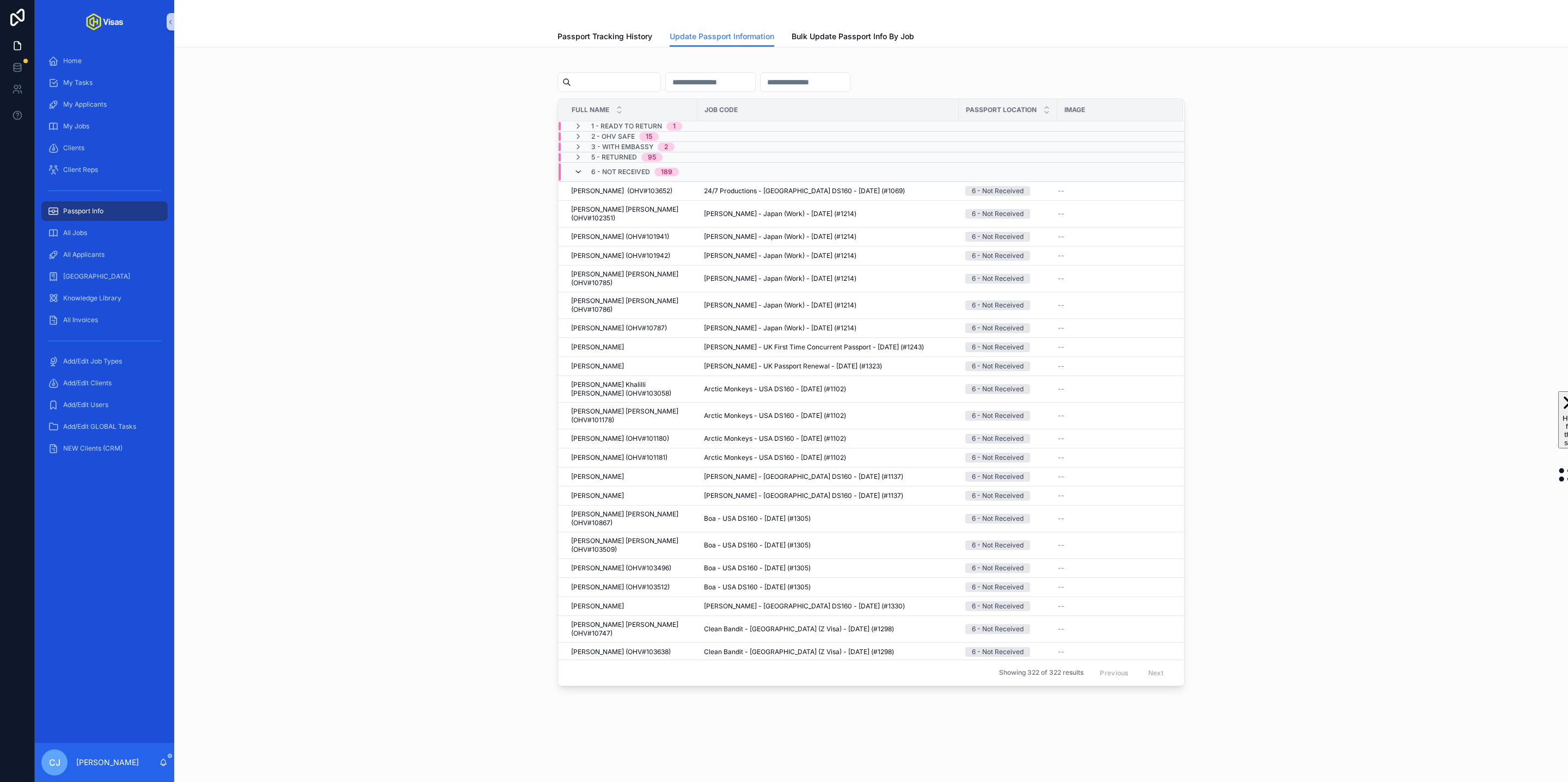
click at [577, 173] on icon "scrollable content" at bounding box center [578, 172] width 8 height 8
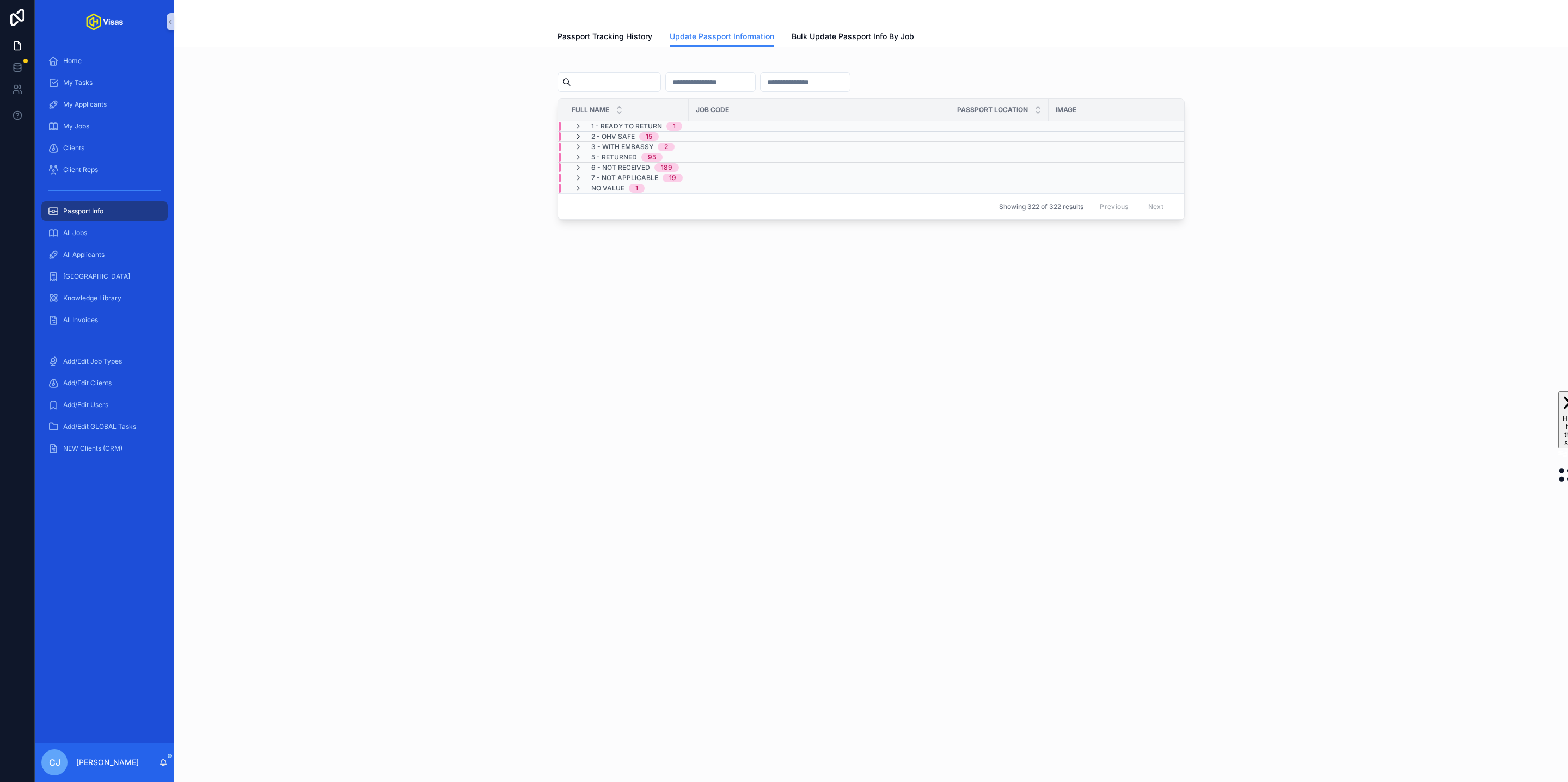
click at [575, 138] on icon "scrollable content" at bounding box center [578, 137] width 8 height 8
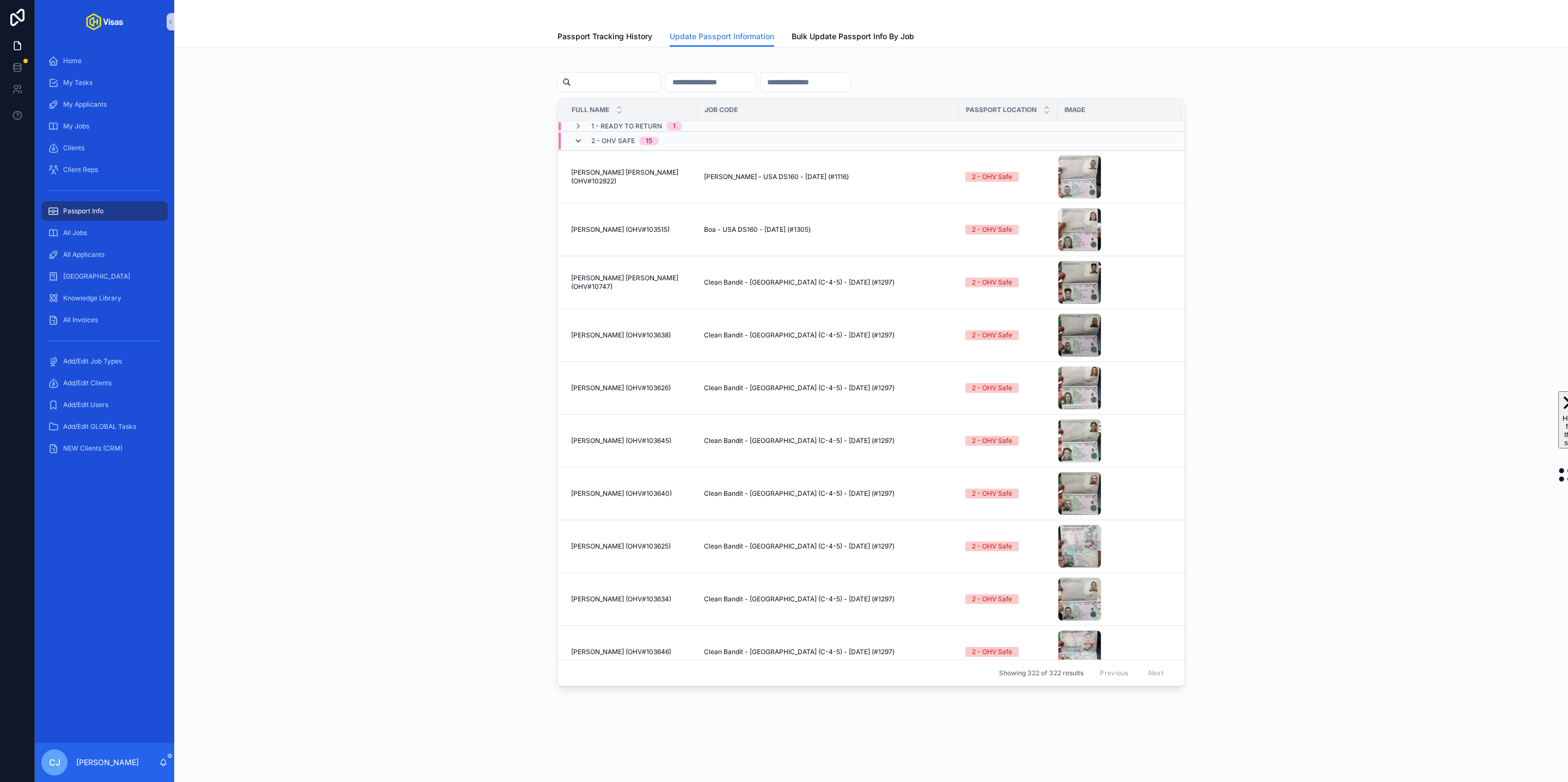
click at [580, 143] on icon "scrollable content" at bounding box center [578, 141] width 8 height 8
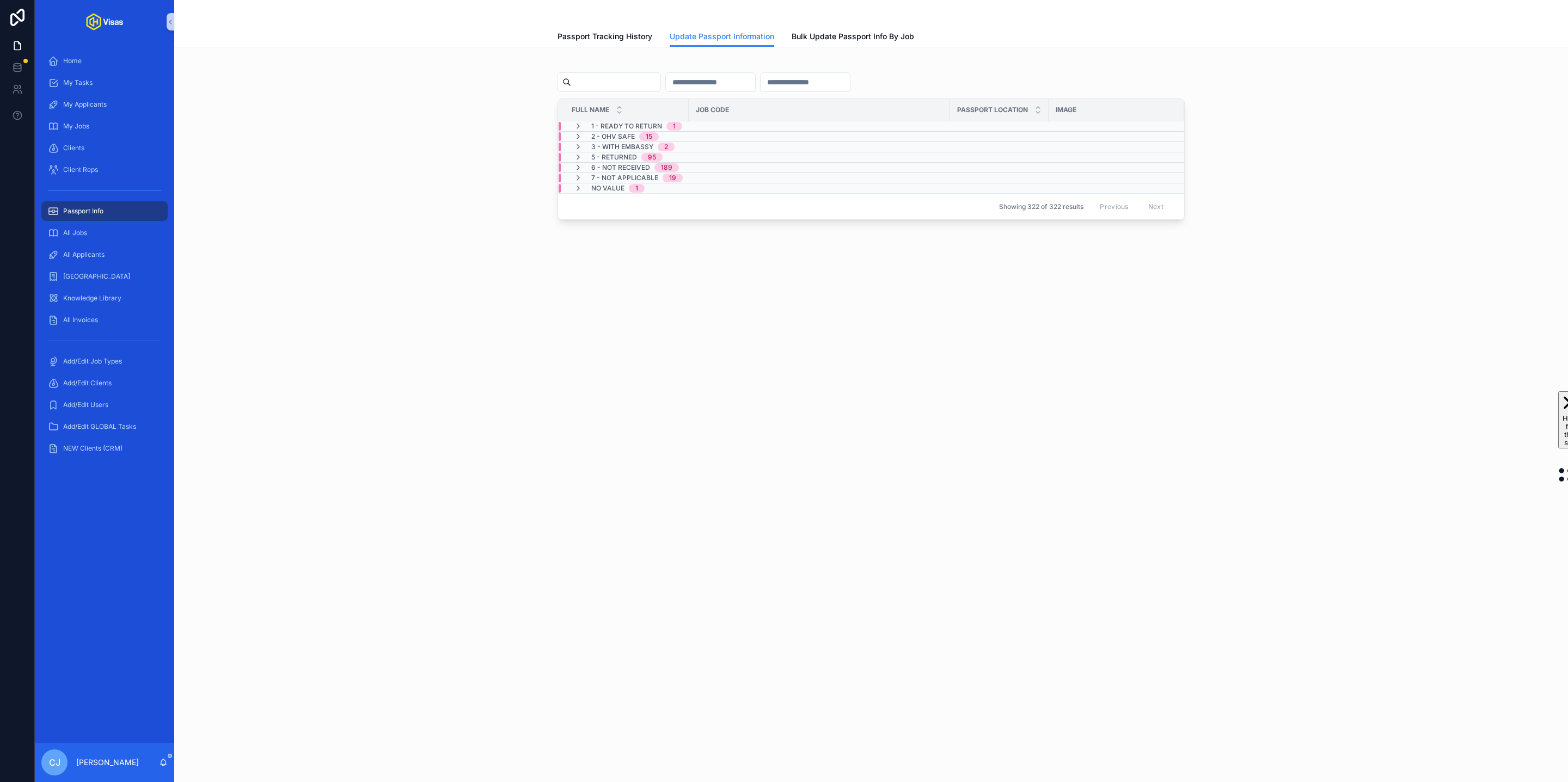
click at [580, 143] on icon "scrollable content" at bounding box center [578, 147] width 8 height 8
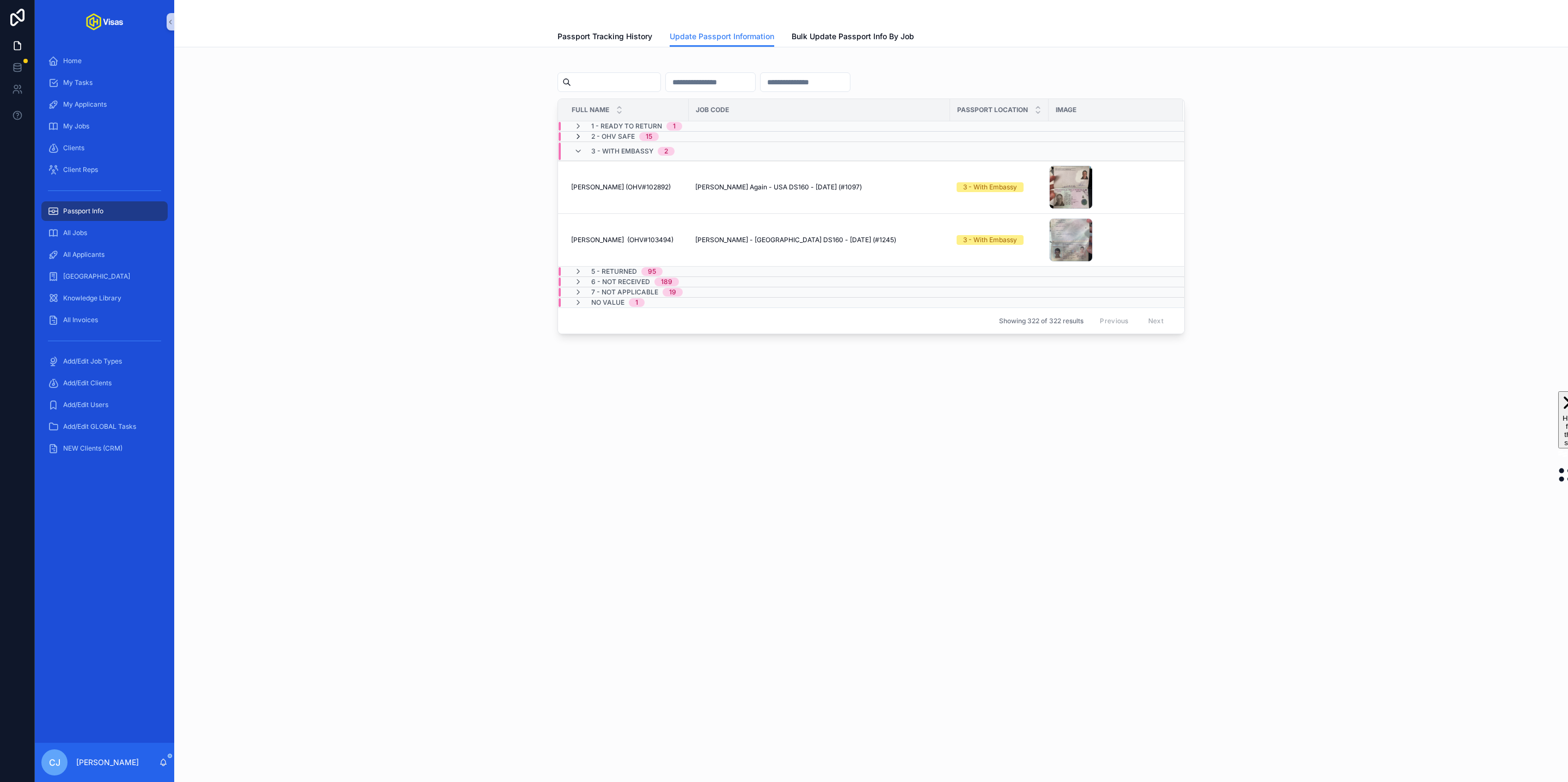
click at [579, 134] on icon "scrollable content" at bounding box center [578, 137] width 8 height 8
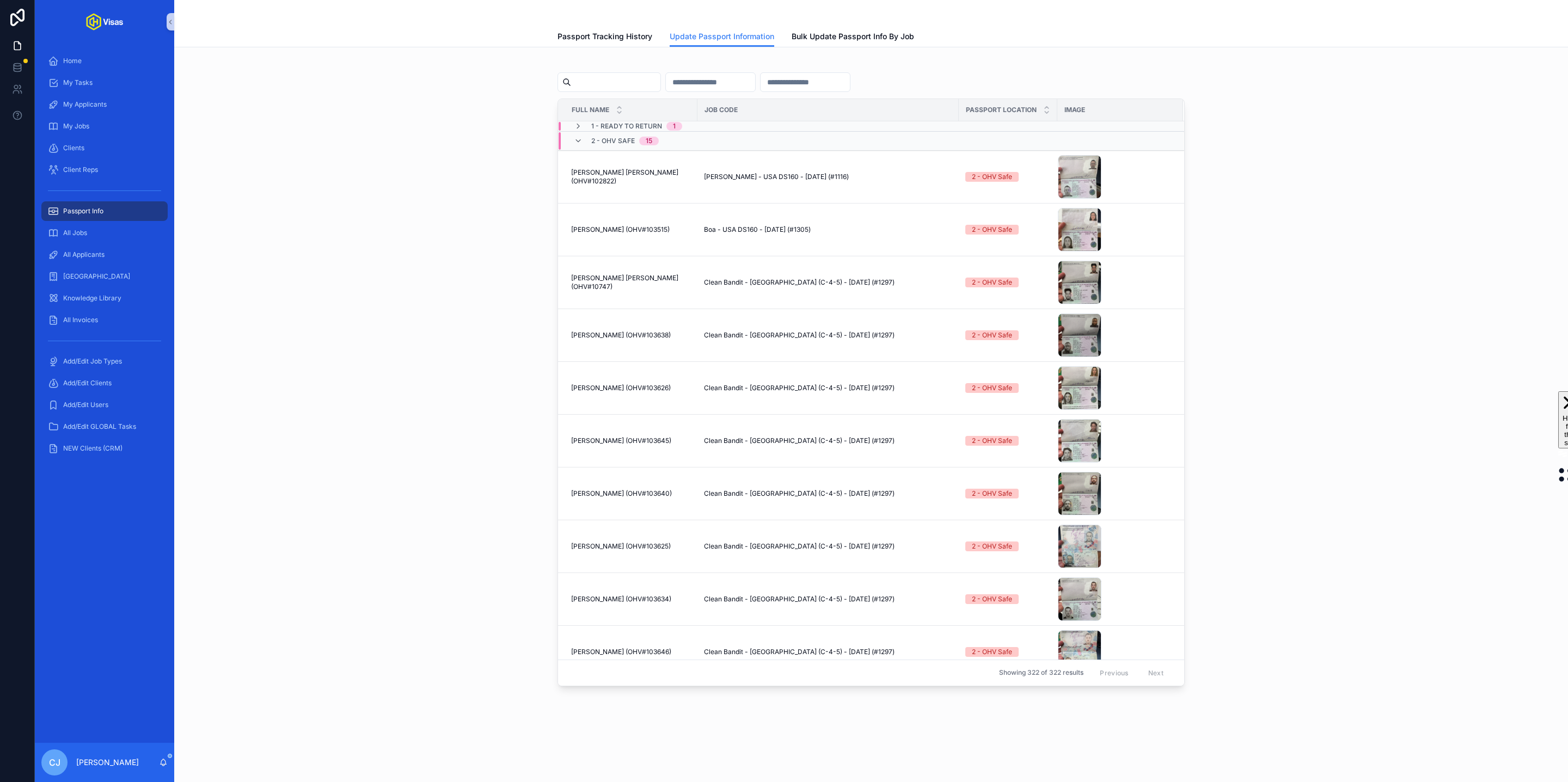
click at [626, 128] on span "1 - Ready To Return" at bounding box center [626, 126] width 71 height 8
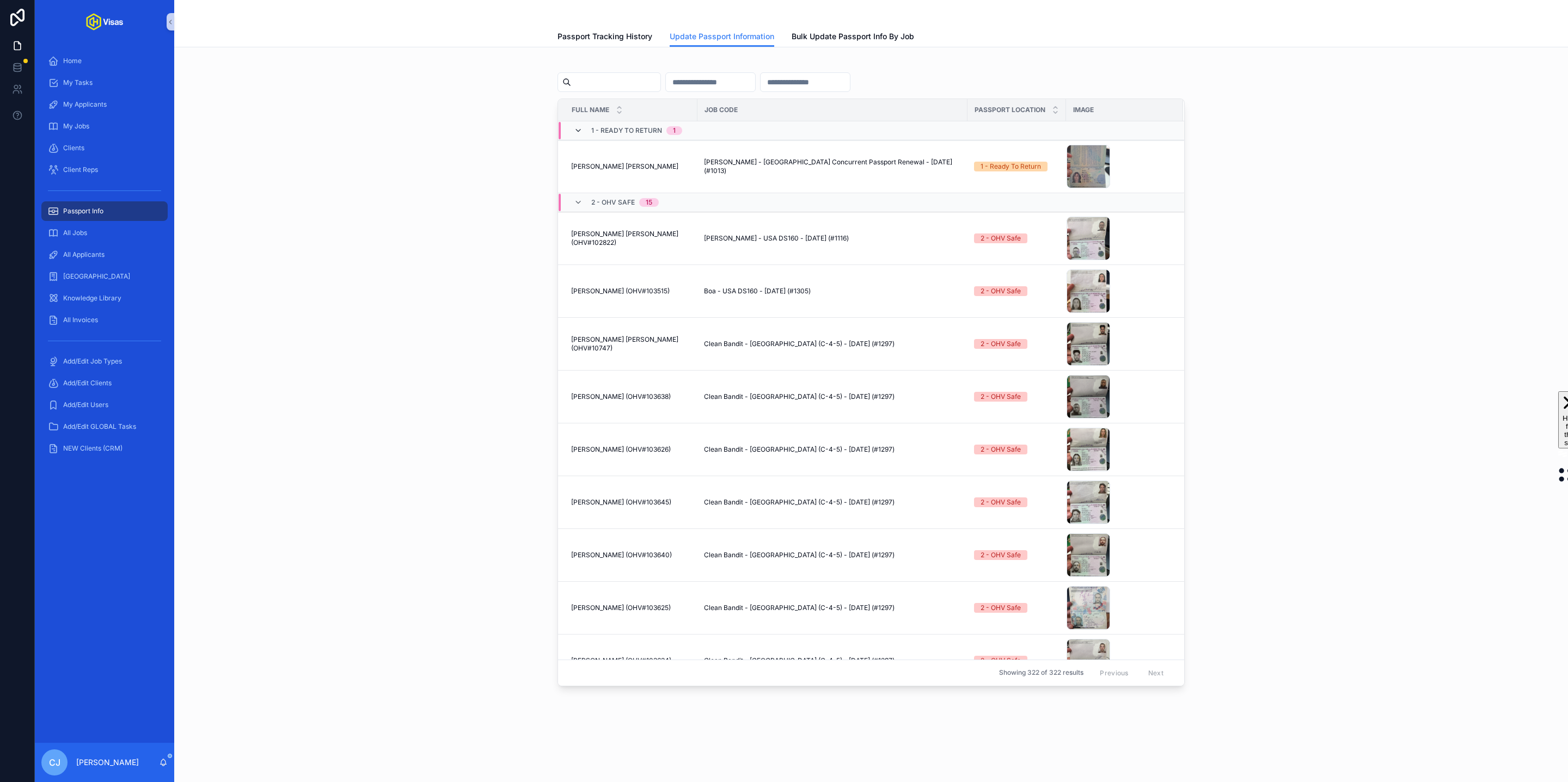
click at [579, 130] on icon "scrollable content" at bounding box center [578, 130] width 8 height 8
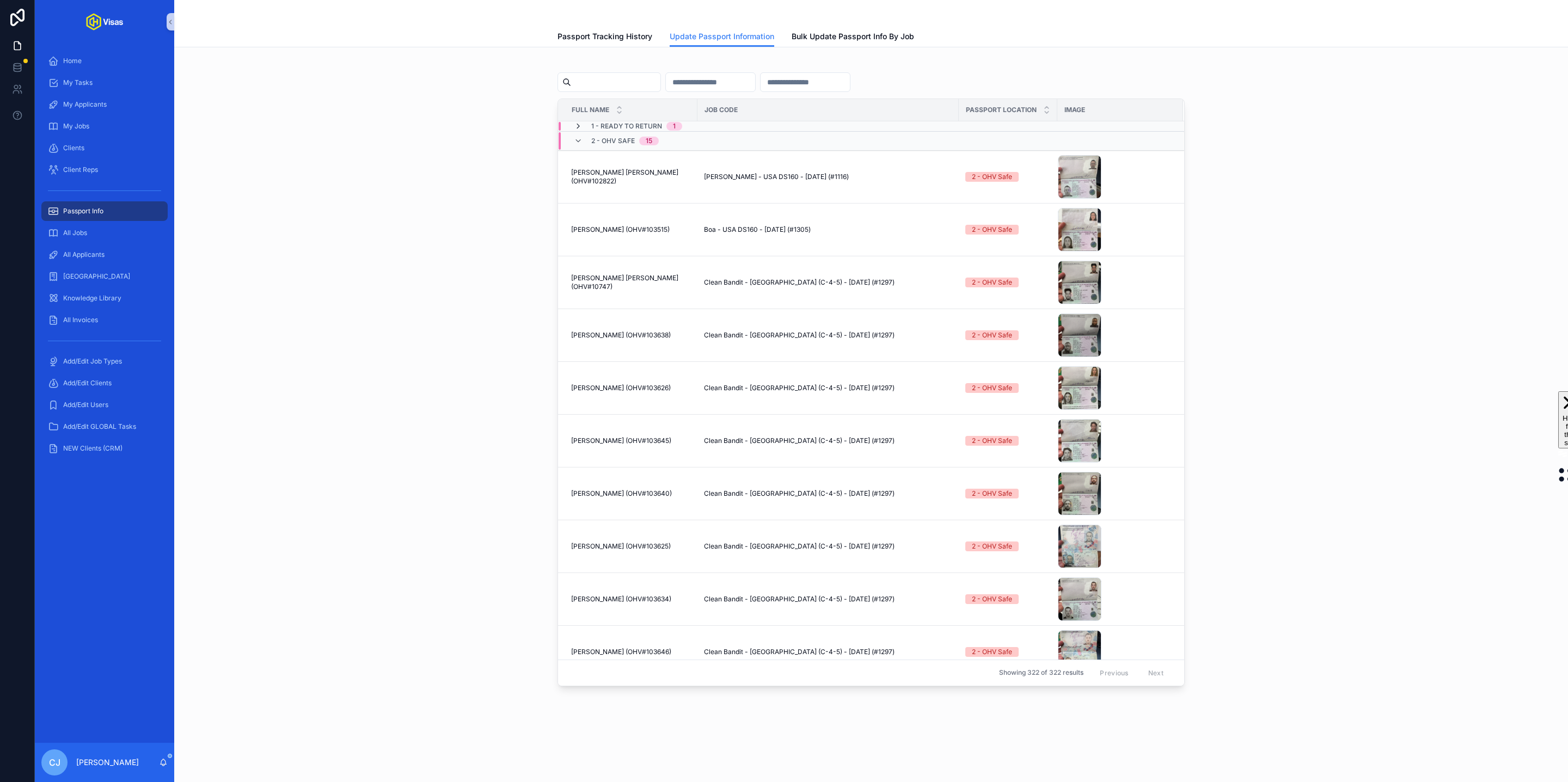
click at [579, 124] on icon "scrollable content" at bounding box center [578, 126] width 8 height 8
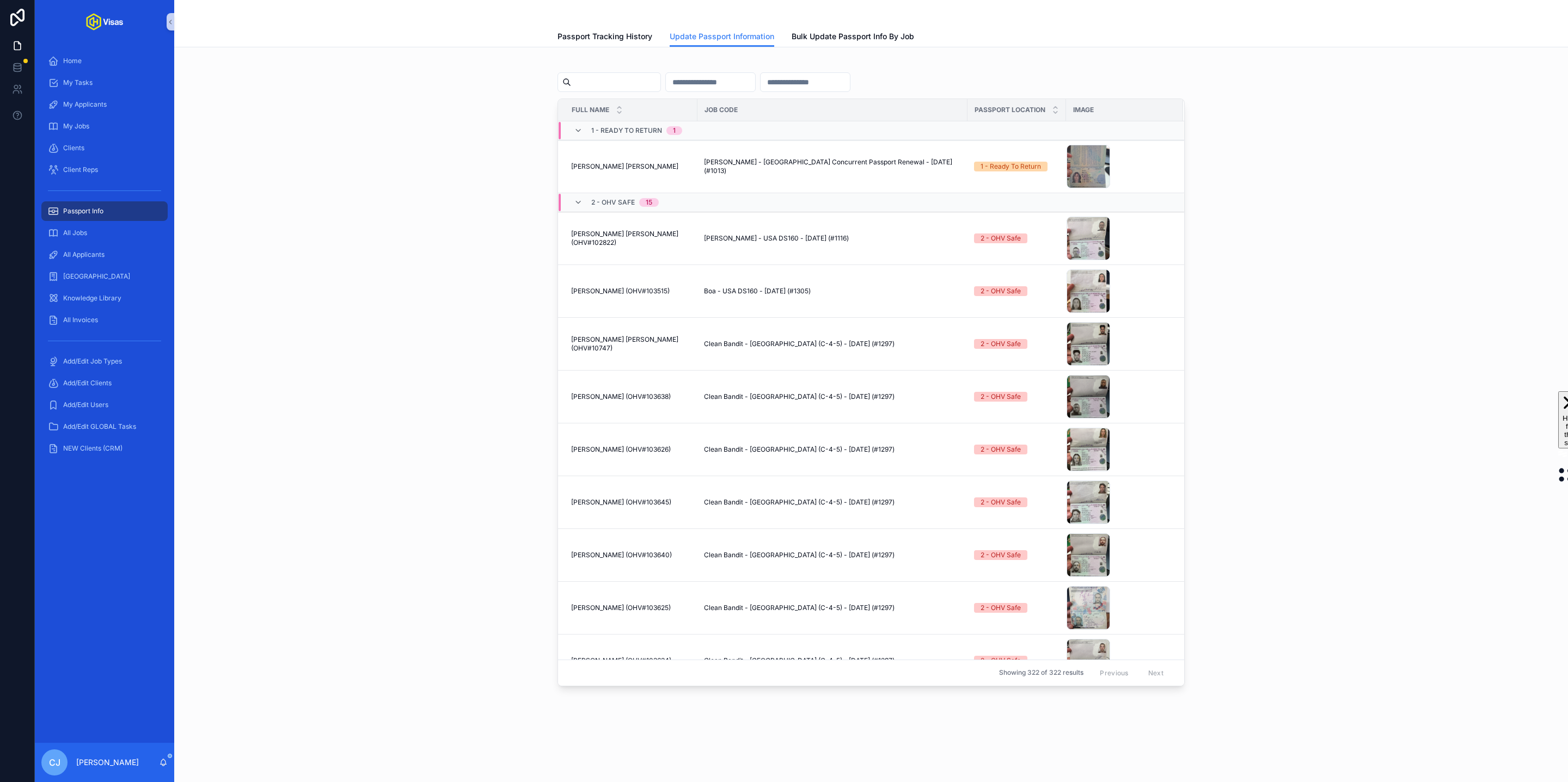
click at [294, 194] on div "Full Name Job Code Passport Location Image 1 - Ready To Return 1 Emma Kate Radl…" at bounding box center [871, 373] width 1376 height 635
click at [74, 64] on span "Home" at bounding box center [72, 61] width 18 height 8
